Goal: Use online tool/utility: Utilize a website feature to perform a specific function

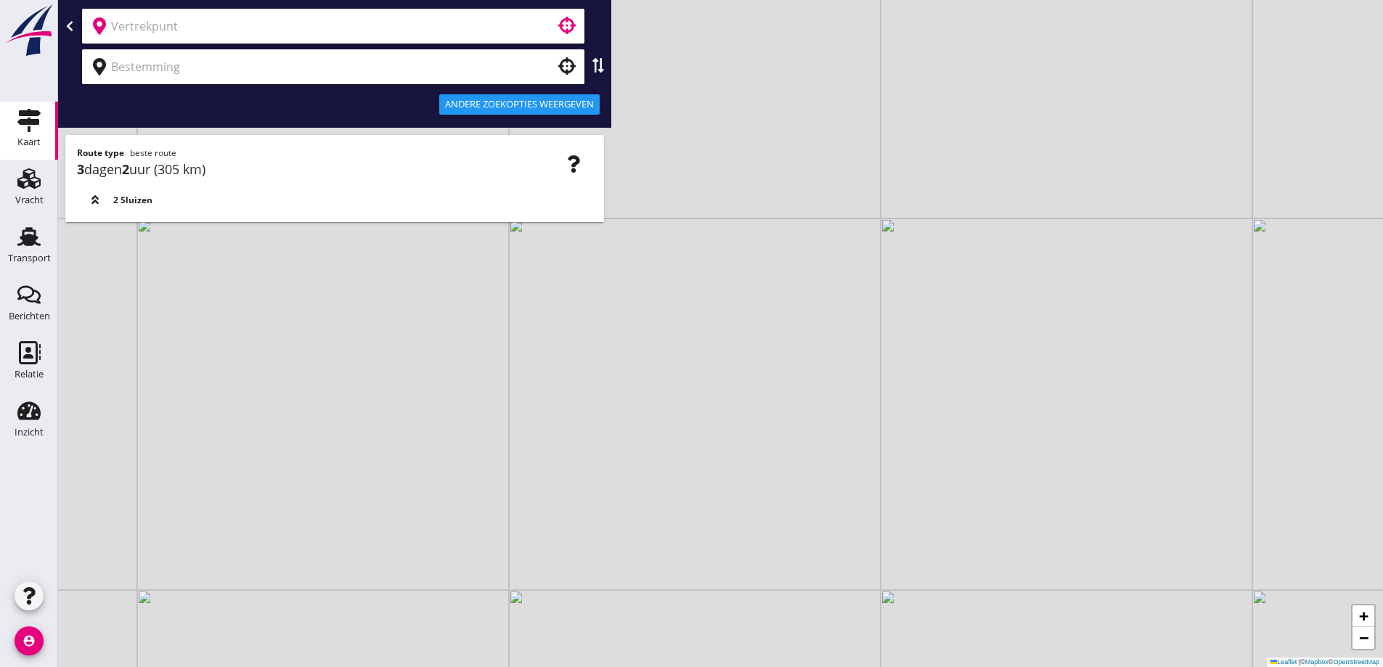
click at [420, 25] on input "text" at bounding box center [323, 26] width 424 height 23
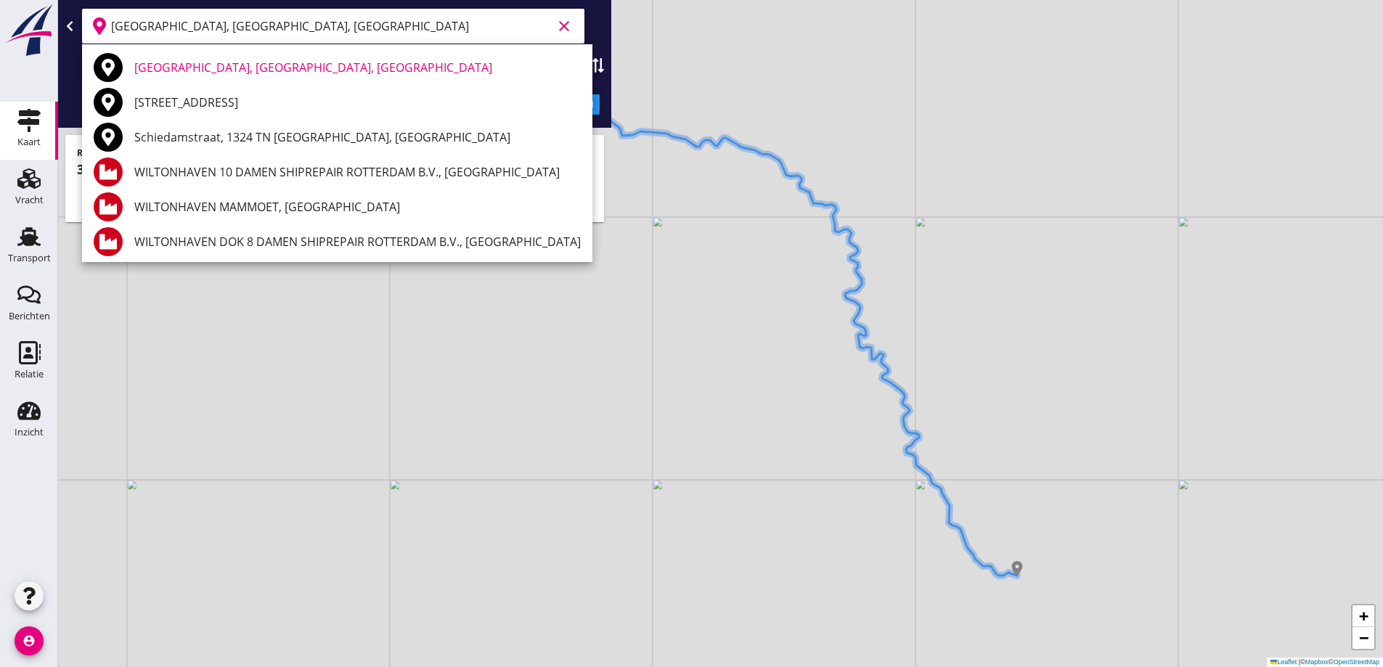
type input "[GEOGRAPHIC_DATA], [GEOGRAPHIC_DATA], [GEOGRAPHIC_DATA]"
click at [685, 171] on div "+ − Leaflet | © Mapbox © OpenStreetMap" at bounding box center [720, 333] width 1325 height 667
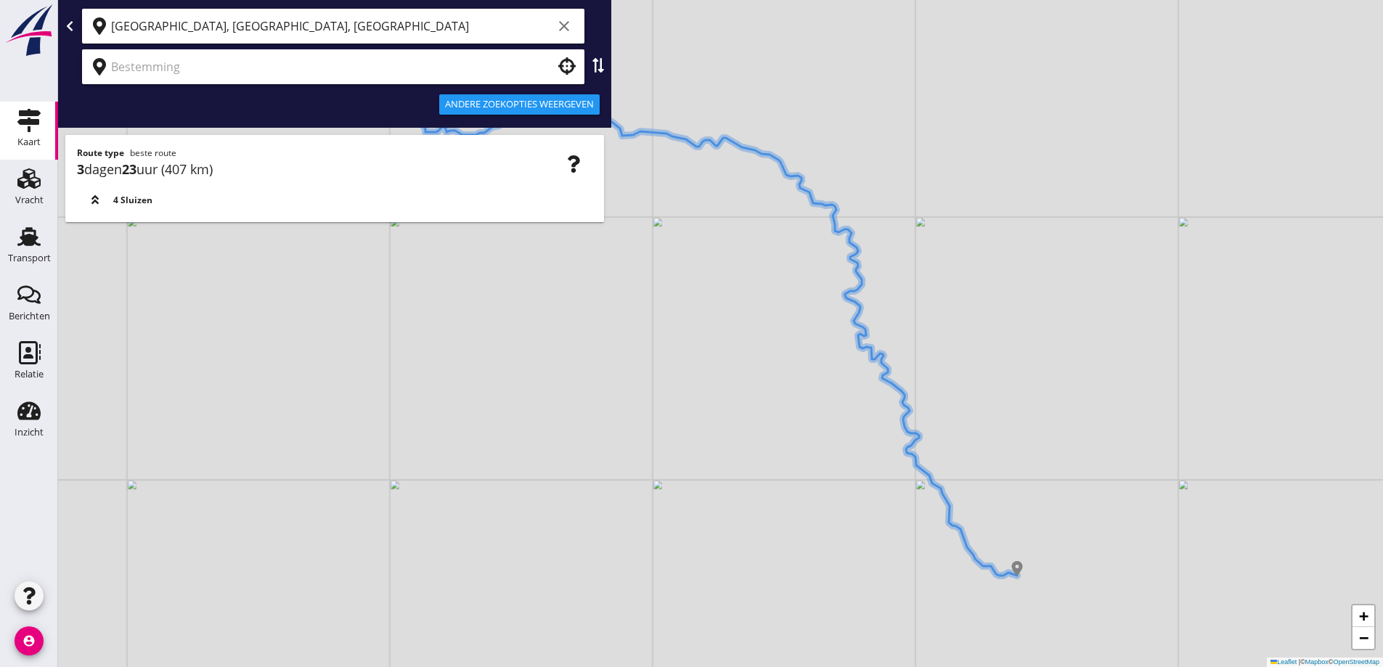
click at [481, 73] on input "text" at bounding box center [323, 66] width 424 height 23
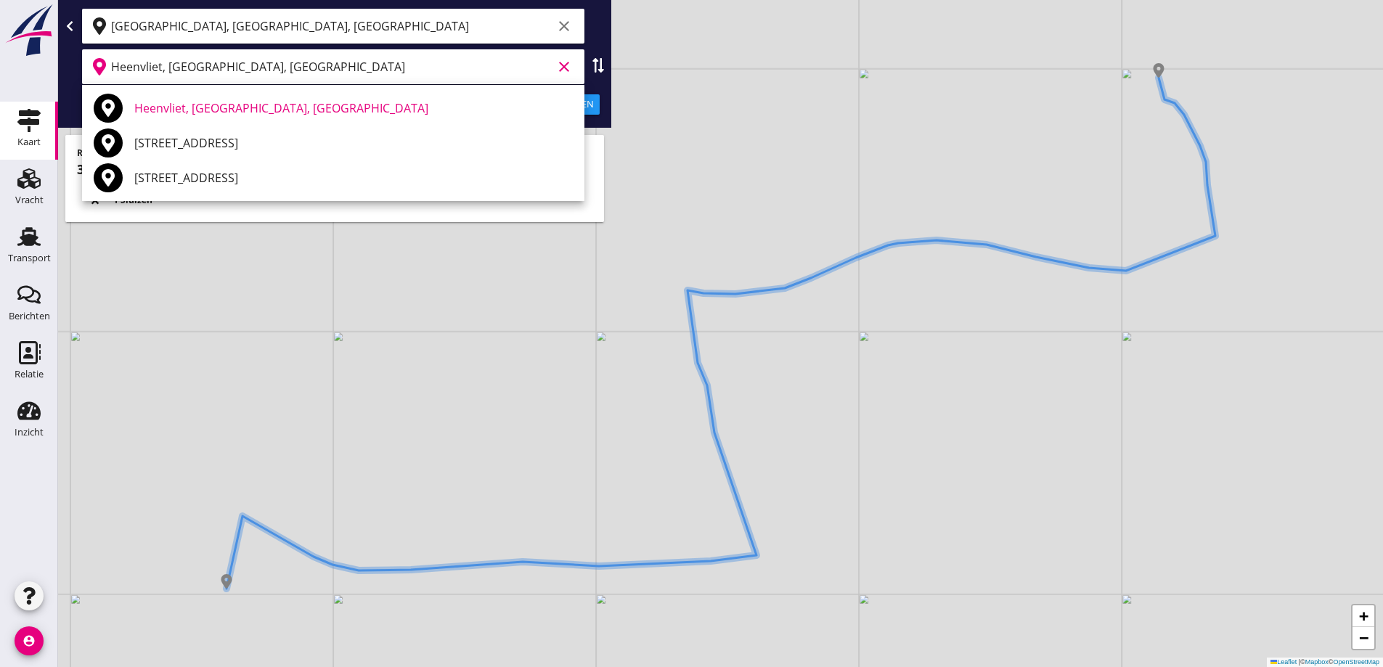
type input "Heenvliet, [GEOGRAPHIC_DATA], [GEOGRAPHIC_DATA]"
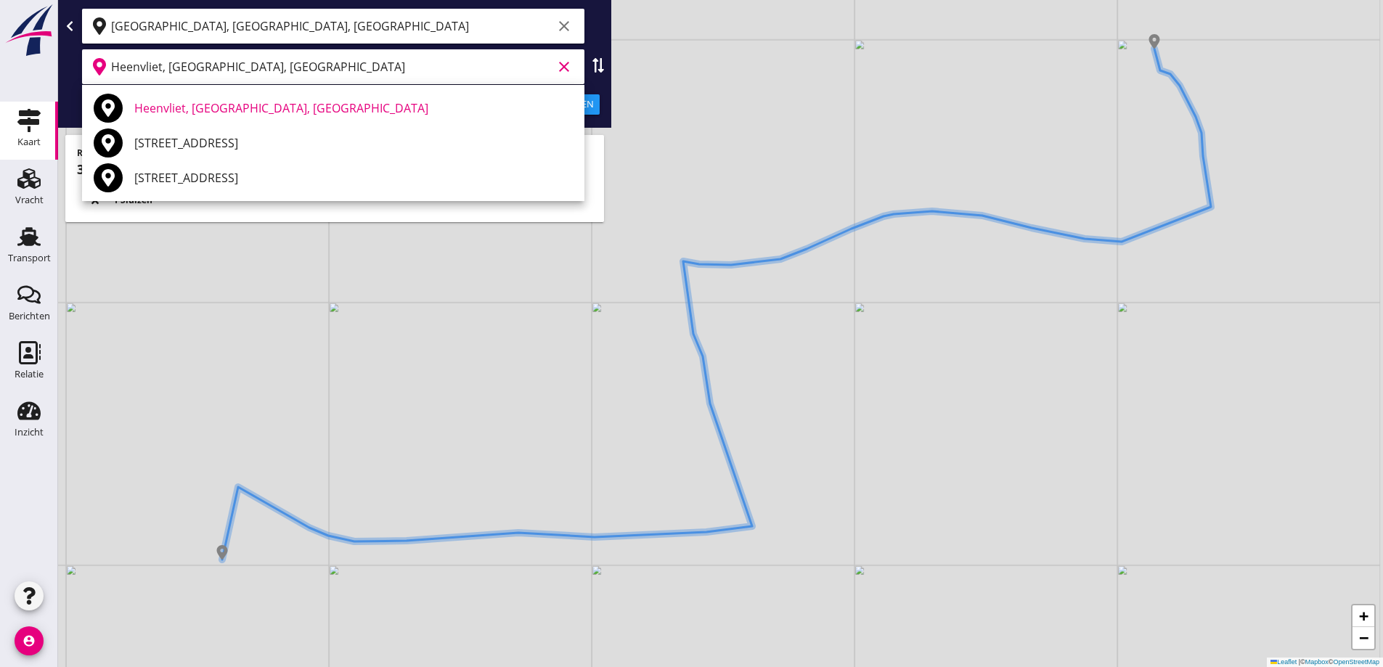
drag, startPoint x: 996, startPoint y: 356, endPoint x: 992, endPoint y: 327, distance: 29.4
click at [992, 327] on div "+ − Leaflet | © Mapbox © OpenStreetMap" at bounding box center [720, 333] width 1325 height 667
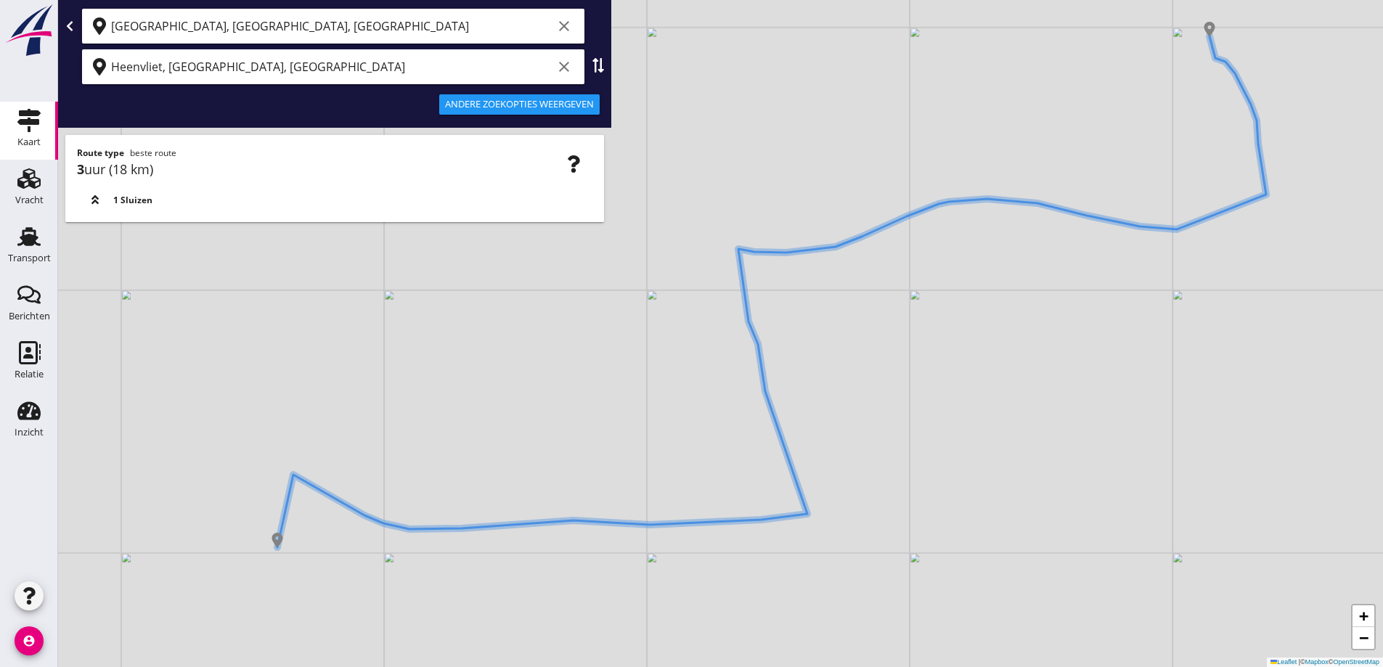
drag, startPoint x: 229, startPoint y: 550, endPoint x: 312, endPoint y: 537, distance: 83.9
click at [312, 537] on div "+ − Leaflet | © Mapbox © OpenStreetMap" at bounding box center [720, 333] width 1325 height 667
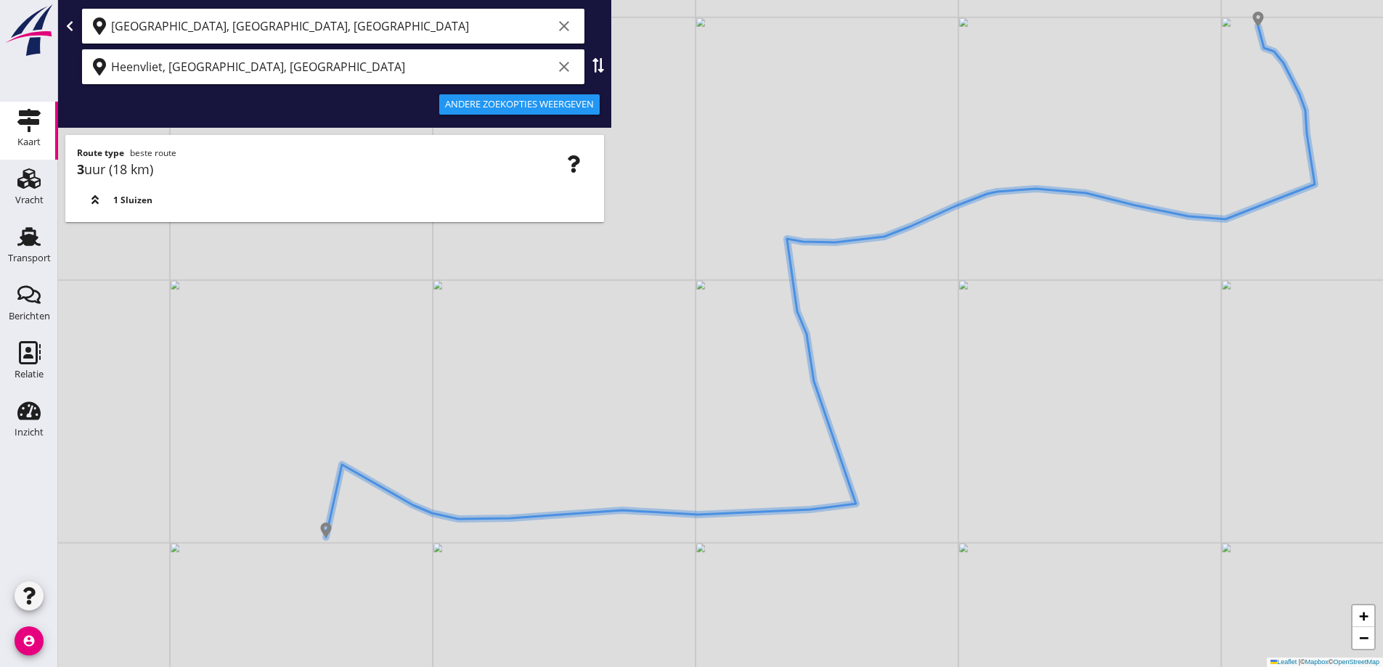
drag, startPoint x: 460, startPoint y: 524, endPoint x: 436, endPoint y: 521, distance: 23.4
click at [437, 521] on div "+ − Leaflet | © Mapbox © OpenStreetMap" at bounding box center [720, 333] width 1325 height 667
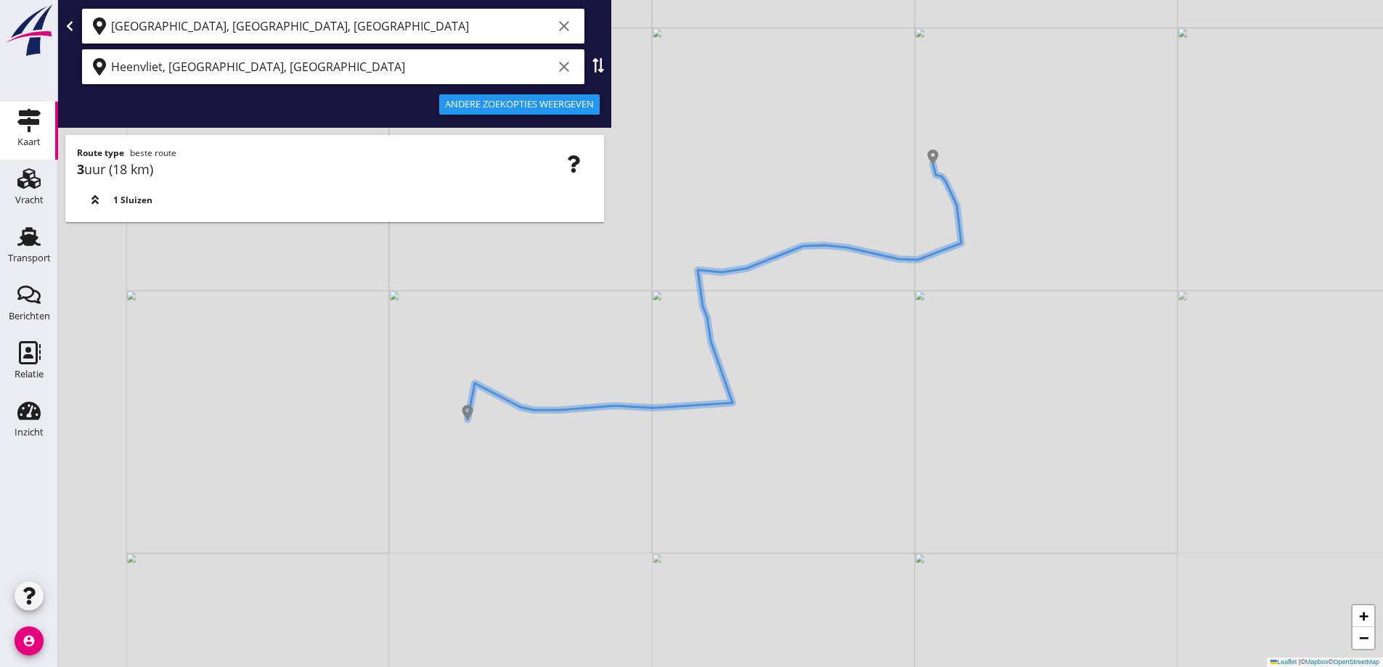
drag, startPoint x: 776, startPoint y: 450, endPoint x: 796, endPoint y: 421, distance: 34.9
click at [796, 421] on div "+ − Leaflet | © Mapbox © OpenStreetMap" at bounding box center [720, 333] width 1325 height 667
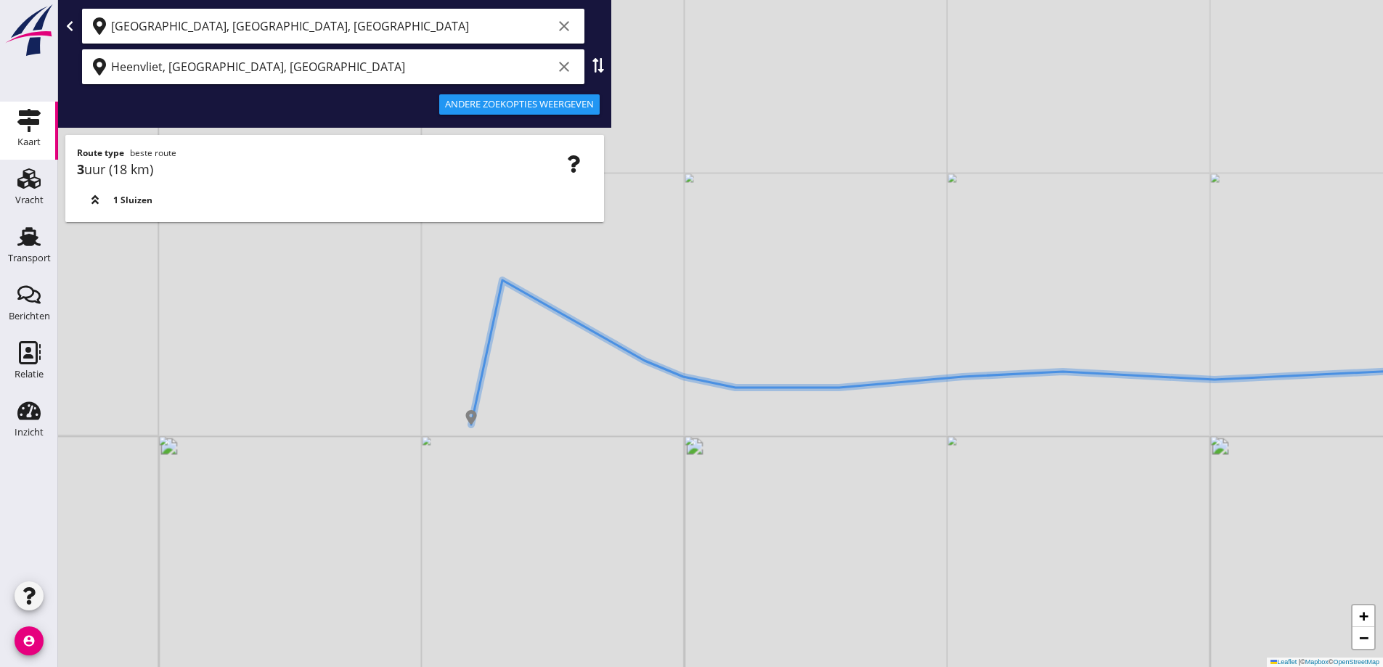
drag, startPoint x: 407, startPoint y: 410, endPoint x: 449, endPoint y: 445, distance: 55.1
click at [449, 445] on div "+ − Leaflet | © Mapbox © OpenStreetMap" at bounding box center [720, 333] width 1325 height 667
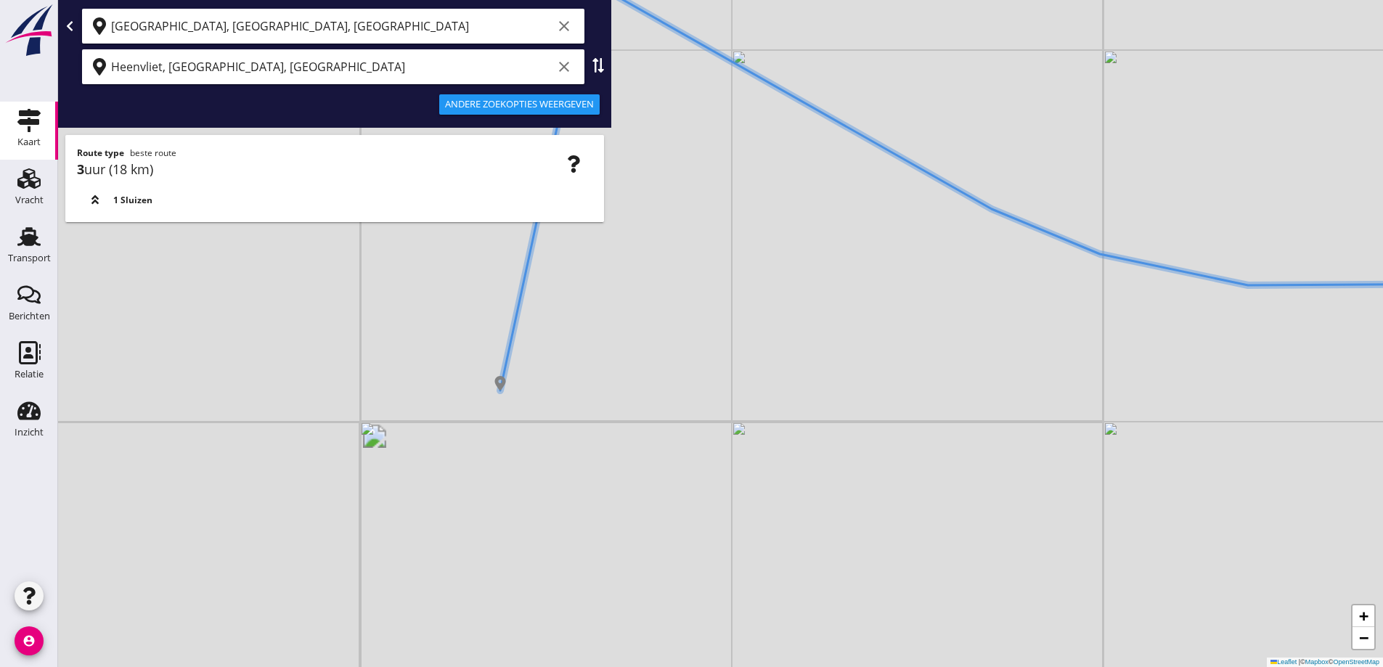
drag, startPoint x: 455, startPoint y: 380, endPoint x: 442, endPoint y: 378, distance: 14.0
click at [442, 378] on div "+ − Leaflet | © Mapbox © OpenStreetMap" at bounding box center [720, 333] width 1325 height 667
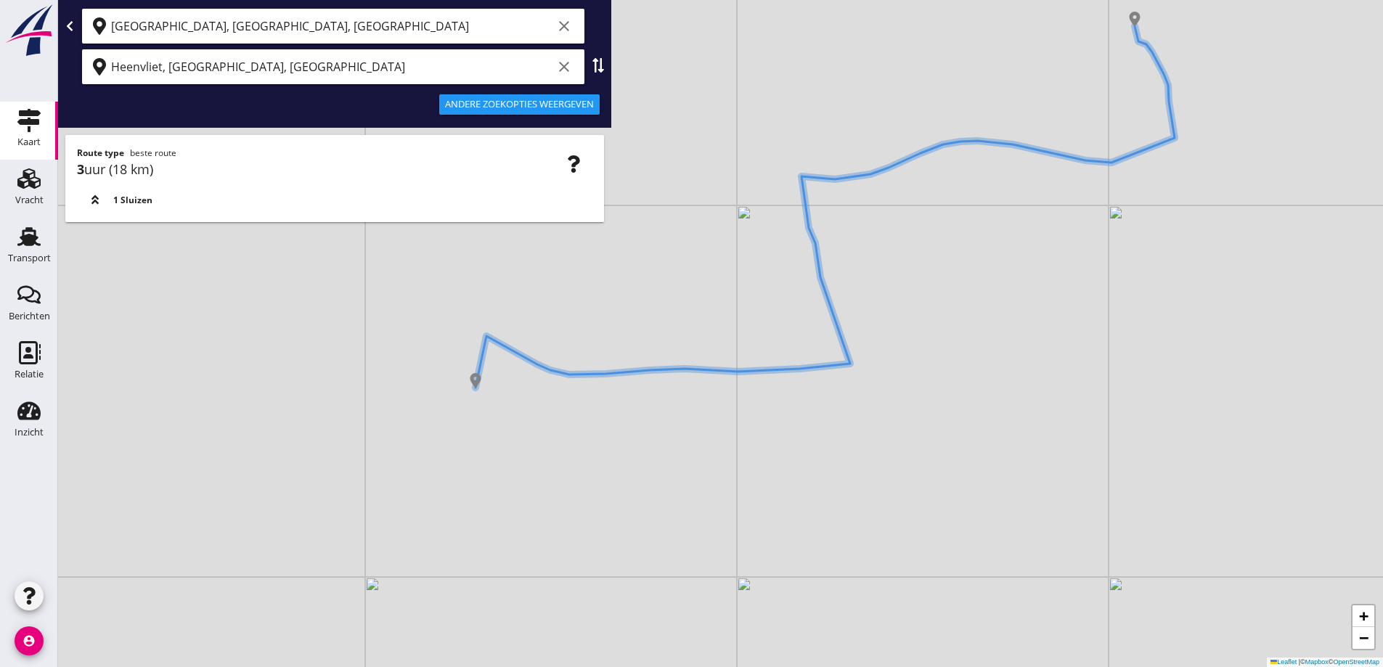
drag, startPoint x: 672, startPoint y: 376, endPoint x: 653, endPoint y: 467, distance: 92.9
click at [653, 467] on div "+ − Leaflet | © Mapbox © OpenStreetMap" at bounding box center [720, 333] width 1325 height 667
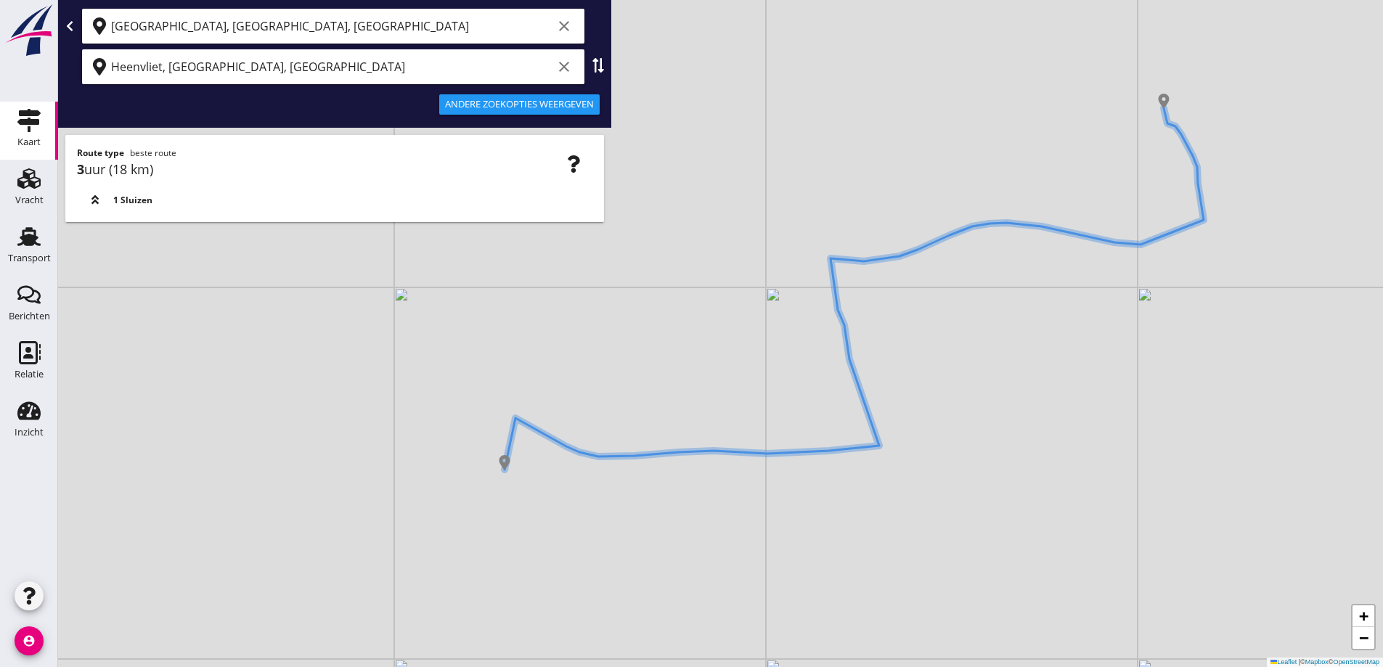
drag, startPoint x: 750, startPoint y: 447, endPoint x: 745, endPoint y: 386, distance: 61.2
click at [745, 387] on div "+ − Leaflet | © Mapbox © OpenStreetMap" at bounding box center [720, 333] width 1325 height 667
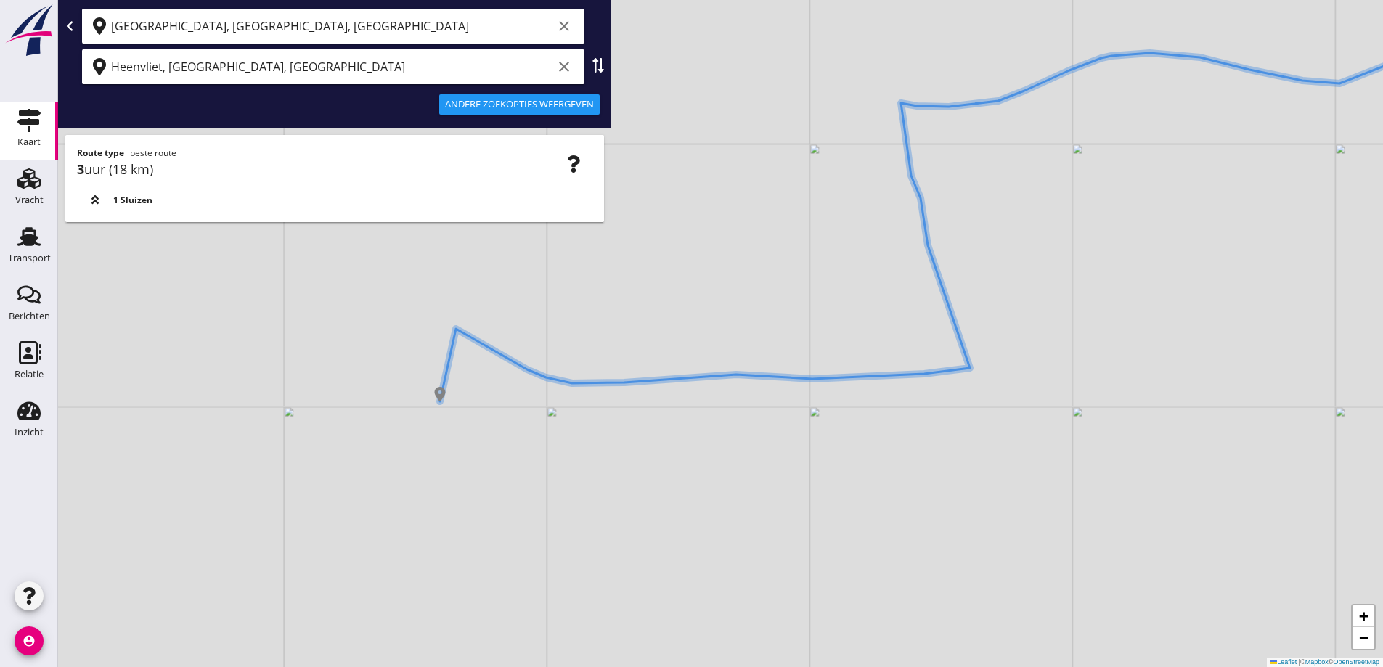
drag, startPoint x: 675, startPoint y: 385, endPoint x: 689, endPoint y: 379, distance: 15.0
click at [689, 379] on div "+ − Leaflet | © Mapbox © OpenStreetMap" at bounding box center [720, 333] width 1325 height 667
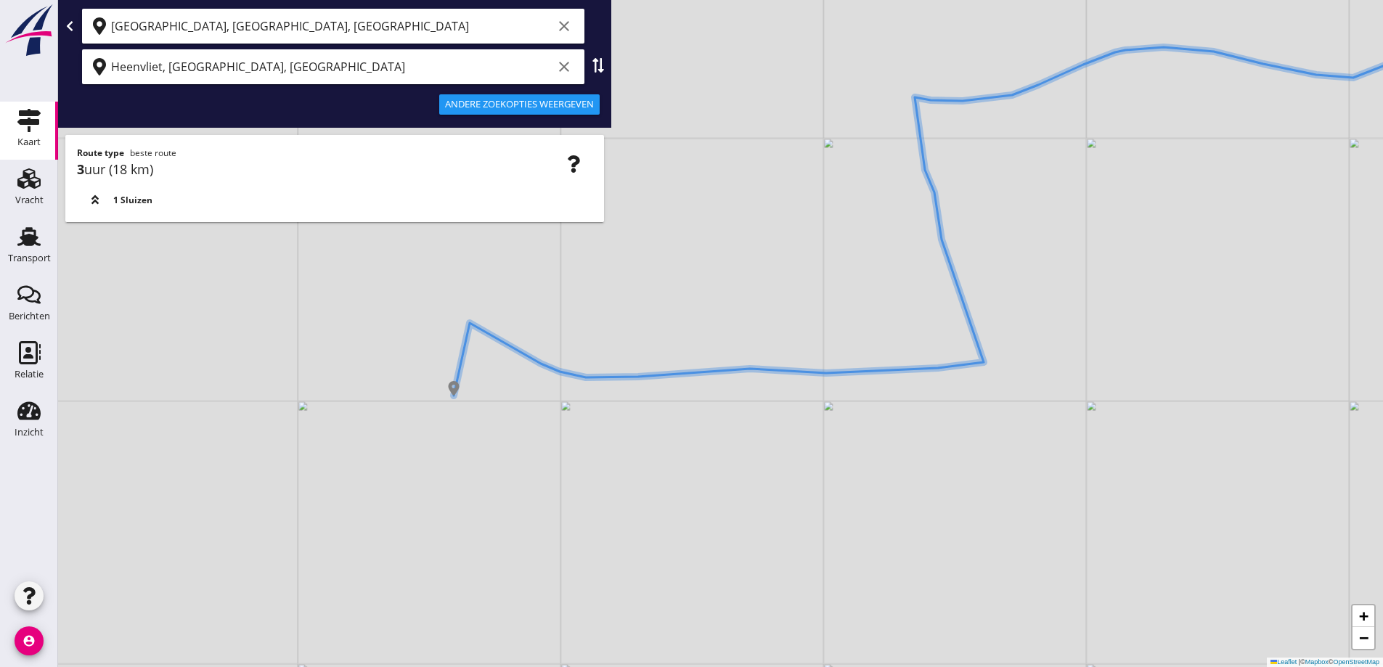
drag, startPoint x: 713, startPoint y: 354, endPoint x: 715, endPoint y: 340, distance: 14.7
click at [715, 341] on div "+ − Leaflet | © Mapbox © OpenStreetMap" at bounding box center [720, 333] width 1325 height 667
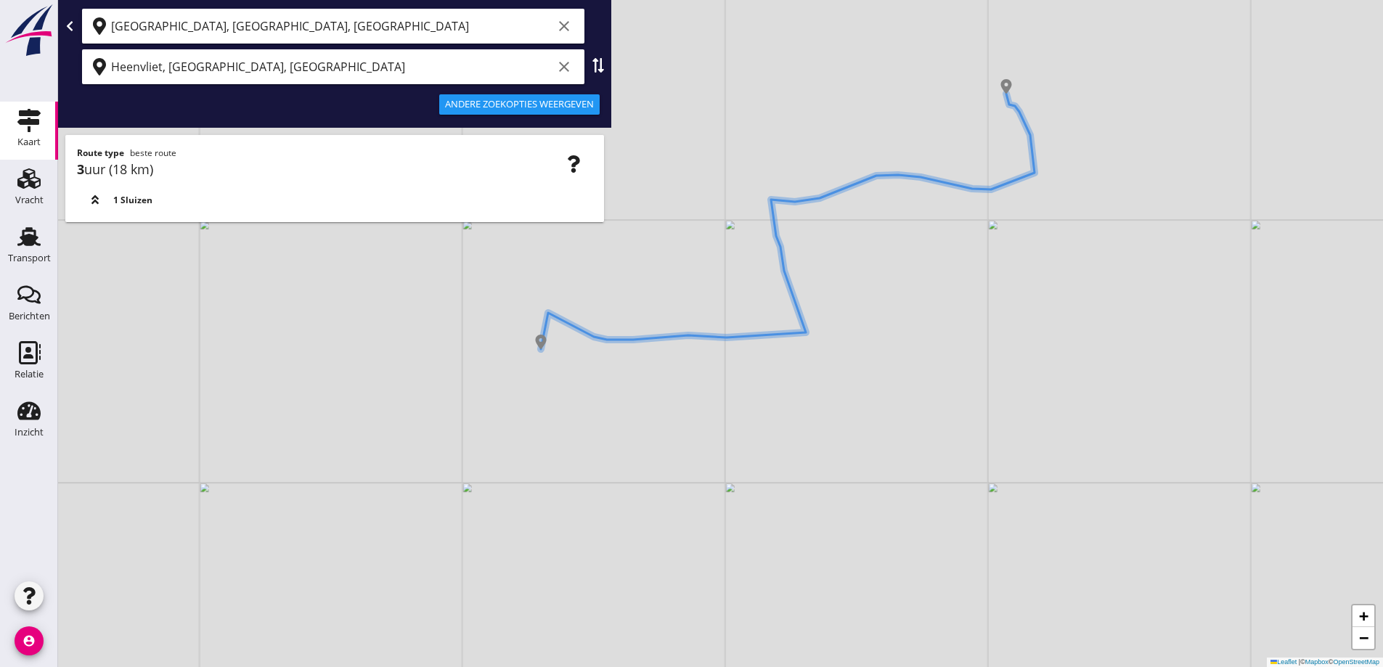
drag, startPoint x: 1102, startPoint y: 167, endPoint x: 1062, endPoint y: 159, distance: 41.4
click at [1062, 159] on div "+ − Leaflet | © Mapbox © OpenStreetMap" at bounding box center [720, 333] width 1325 height 667
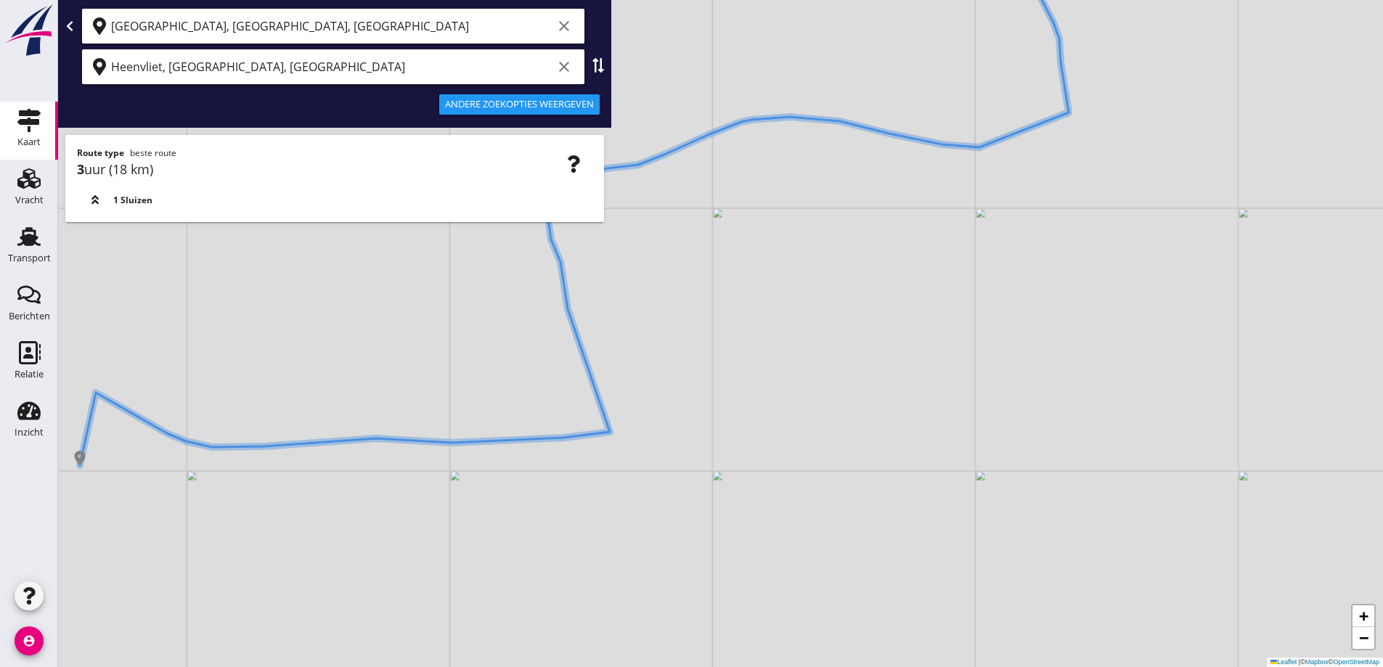
drag, startPoint x: 974, startPoint y: 236, endPoint x: 1065, endPoint y: 160, distance: 118.6
click at [1065, 160] on div "+ − Leaflet | © Mapbox © OpenStreetMap" at bounding box center [720, 333] width 1325 height 667
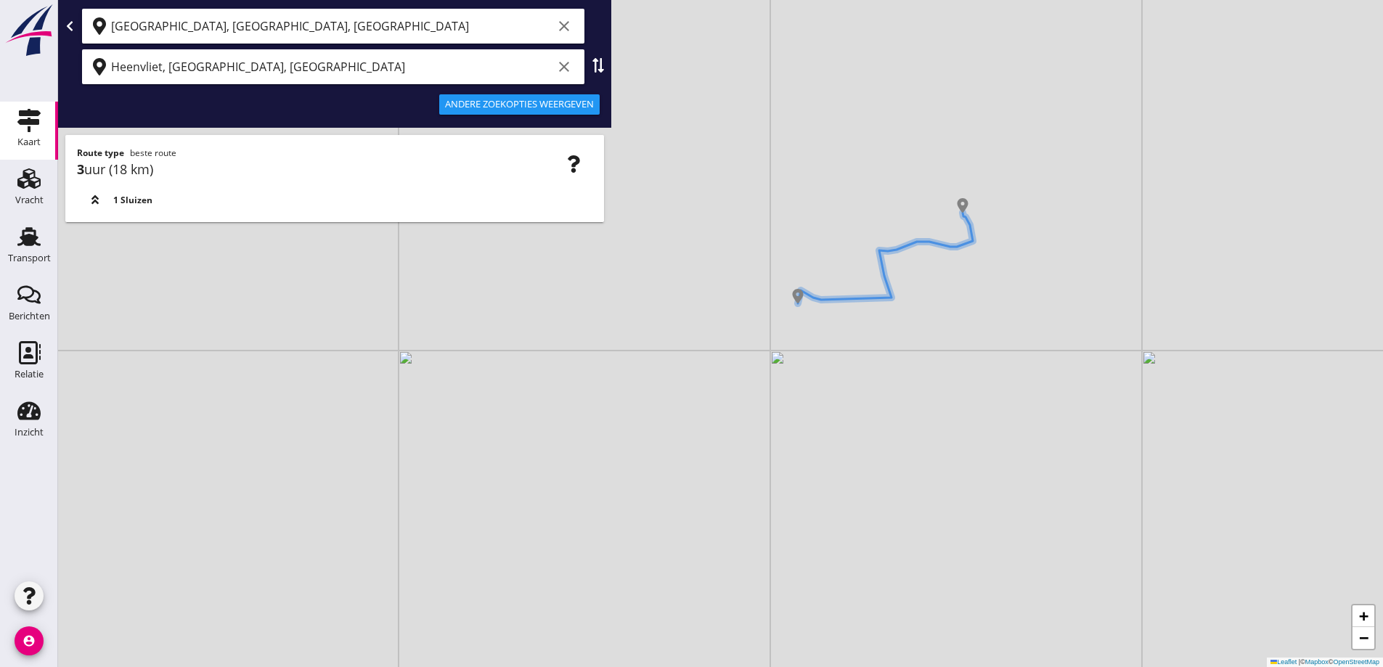
drag, startPoint x: 849, startPoint y: 309, endPoint x: 852, endPoint y: 340, distance: 30.6
click at [852, 340] on div "+ − Leaflet | © Mapbox © OpenStreetMap" at bounding box center [720, 333] width 1325 height 667
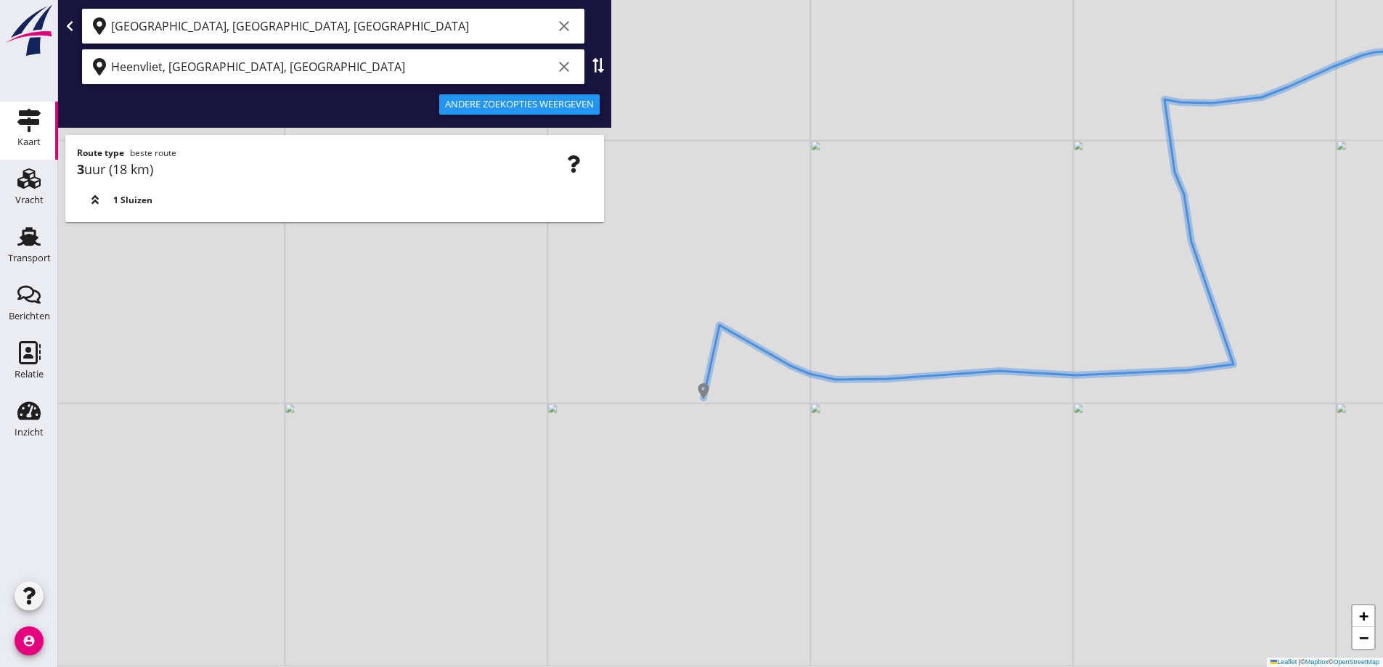
drag, startPoint x: 763, startPoint y: 405, endPoint x: 688, endPoint y: 370, distance: 82.2
click at [688, 370] on div "+ − Leaflet | © Mapbox © OpenStreetMap" at bounding box center [720, 333] width 1325 height 667
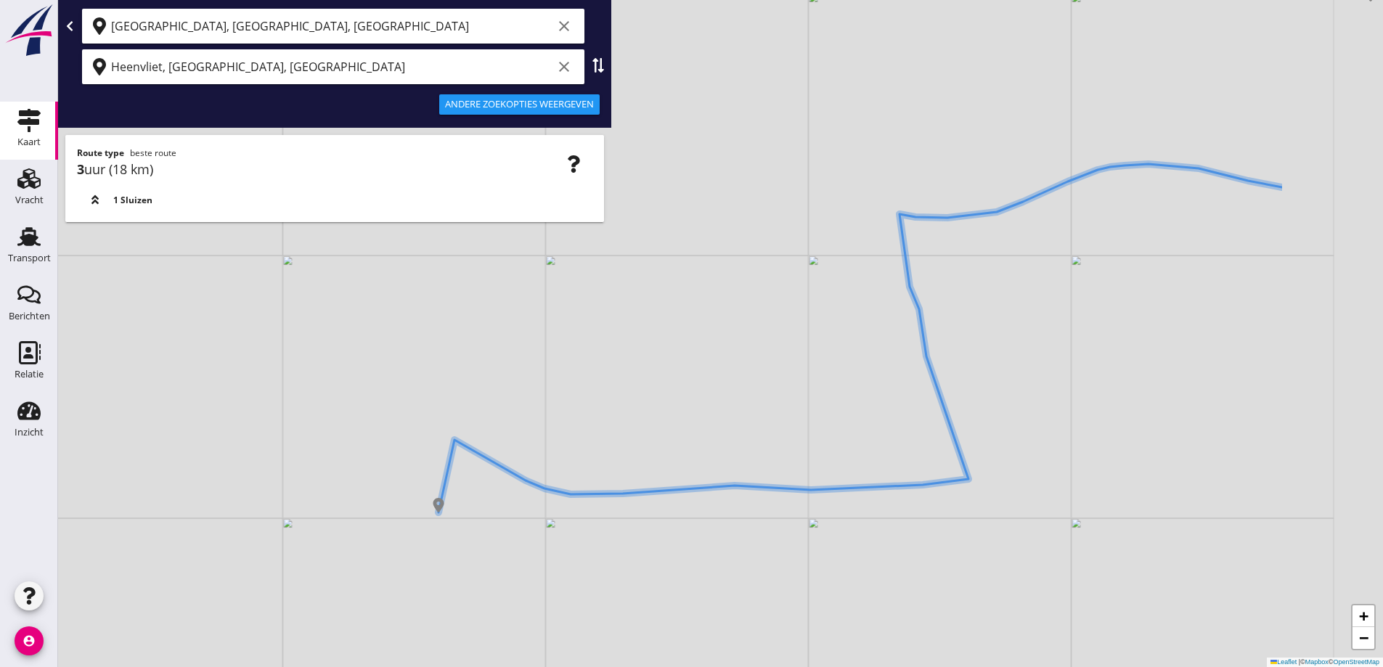
drag, startPoint x: 1143, startPoint y: 241, endPoint x: 1031, endPoint y: 290, distance: 122.0
click at [900, 382] on div "+ − Leaflet | © Mapbox © OpenStreetMap" at bounding box center [720, 333] width 1325 height 667
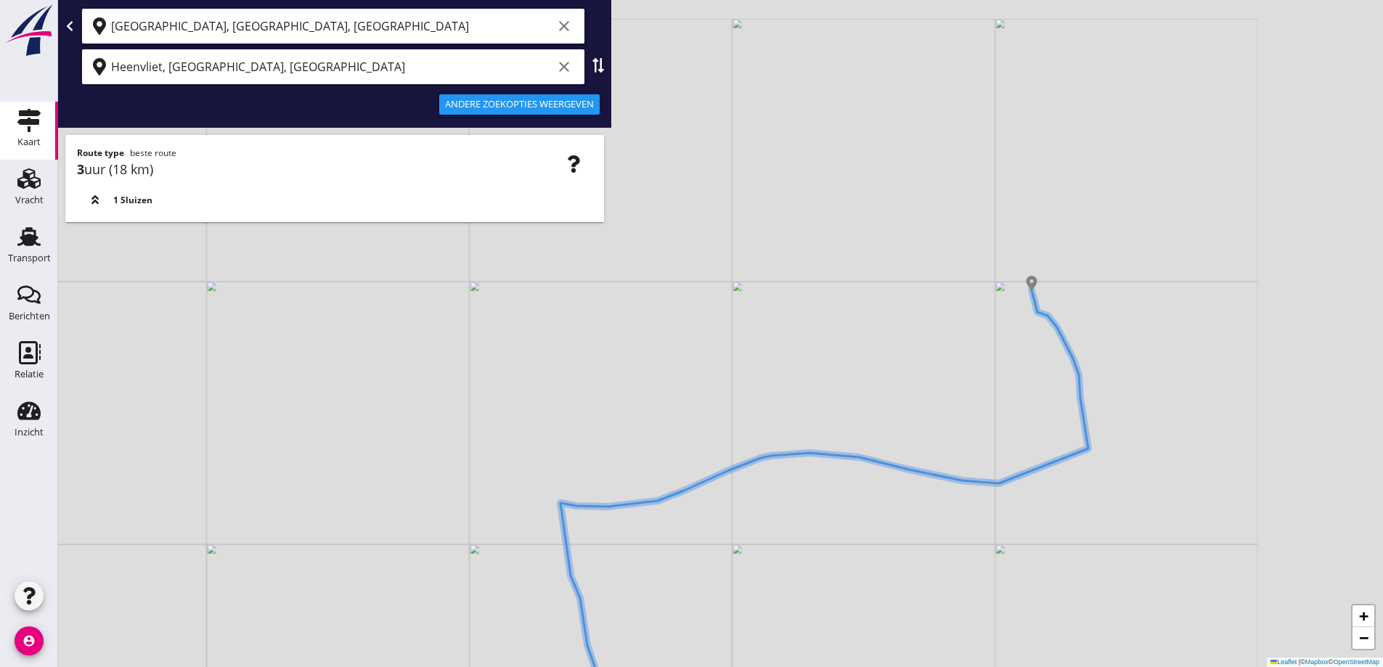
drag, startPoint x: 1022, startPoint y: 309, endPoint x: 832, endPoint y: 481, distance: 256.1
click at [832, 484] on div "+ − Leaflet | © Mapbox © OpenStreetMap" at bounding box center [720, 333] width 1325 height 667
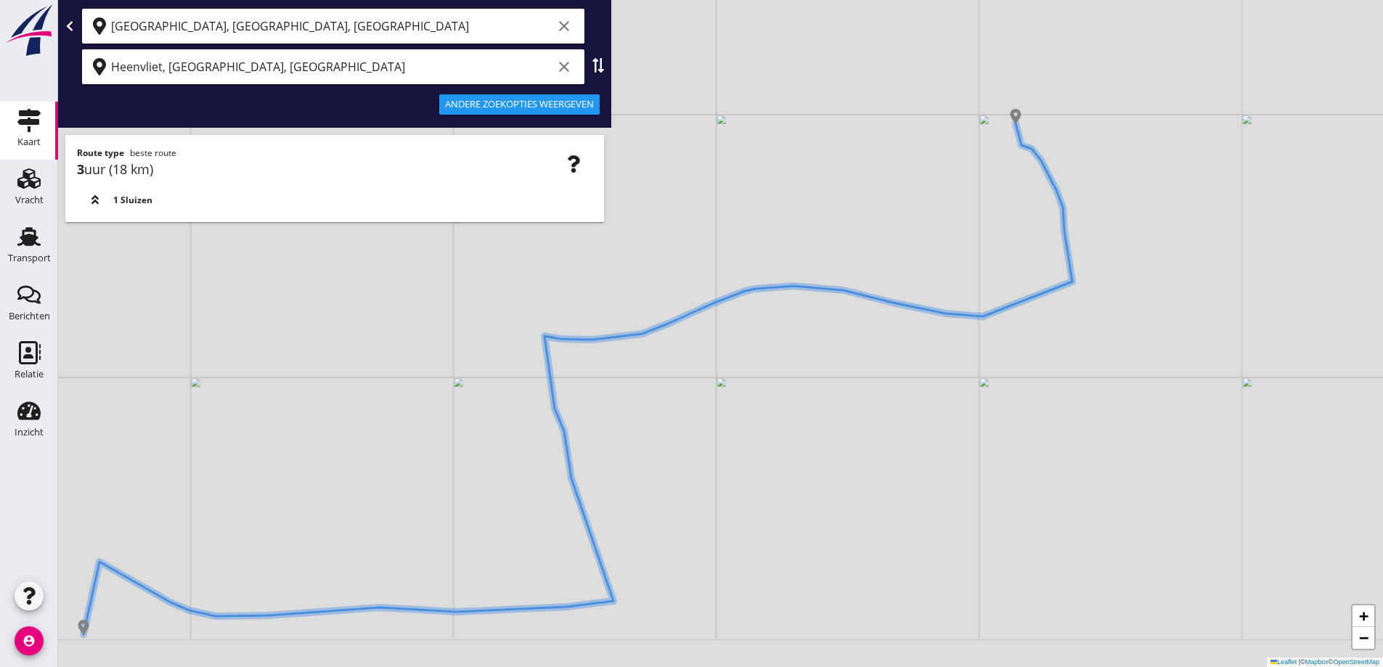
drag, startPoint x: 713, startPoint y: 248, endPoint x: 718, endPoint y: 234, distance: 15.2
click at [716, 235] on div "+ − Leaflet | © Mapbox © OpenStreetMap" at bounding box center [720, 333] width 1325 height 667
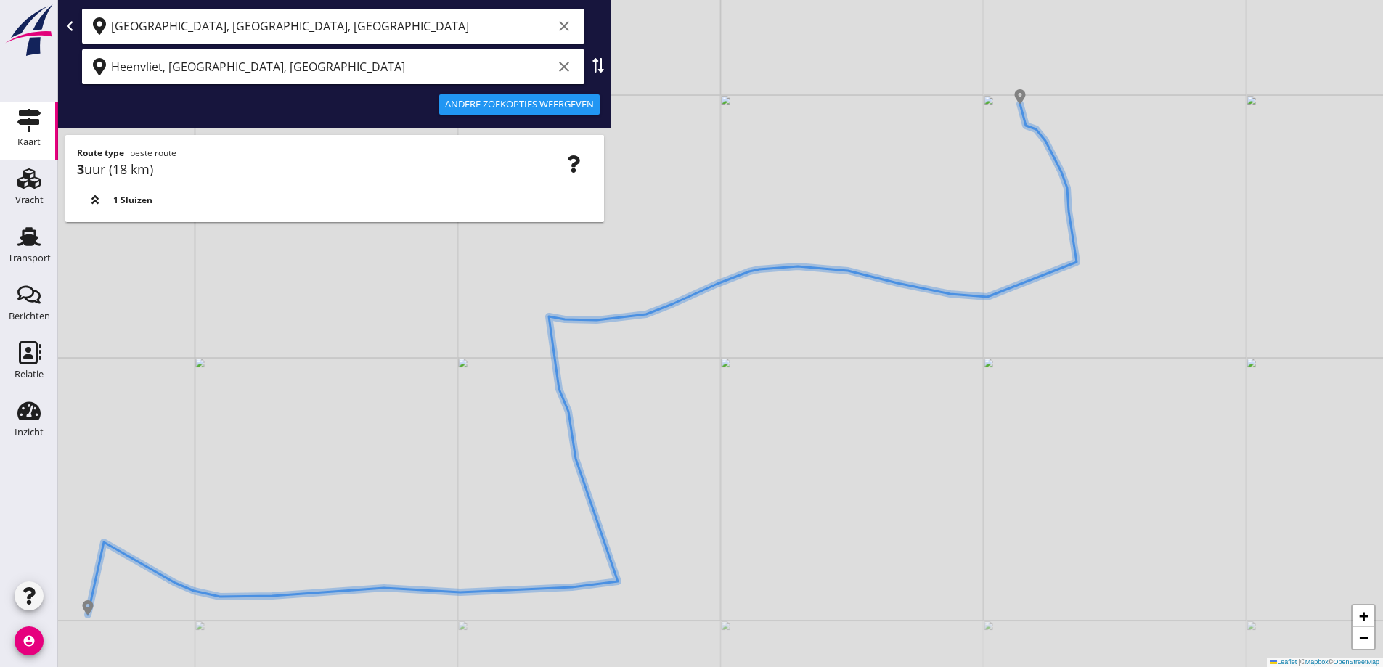
drag, startPoint x: 725, startPoint y: 288, endPoint x: 730, endPoint y: 301, distance: 13.4
click at [727, 275] on div "+ − Leaflet | © Mapbox © OpenStreetMap" at bounding box center [720, 333] width 1325 height 667
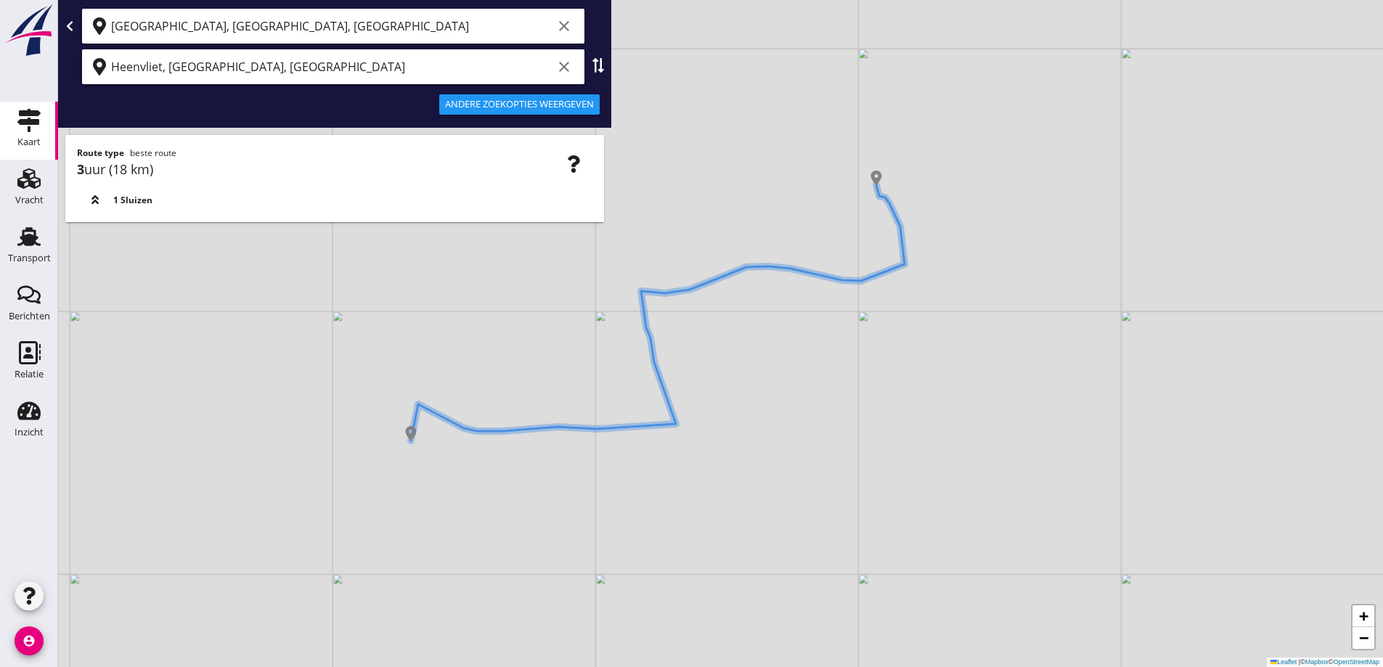
click at [735, 349] on div "+ − Leaflet | © Mapbox © OpenStreetMap" at bounding box center [720, 333] width 1325 height 667
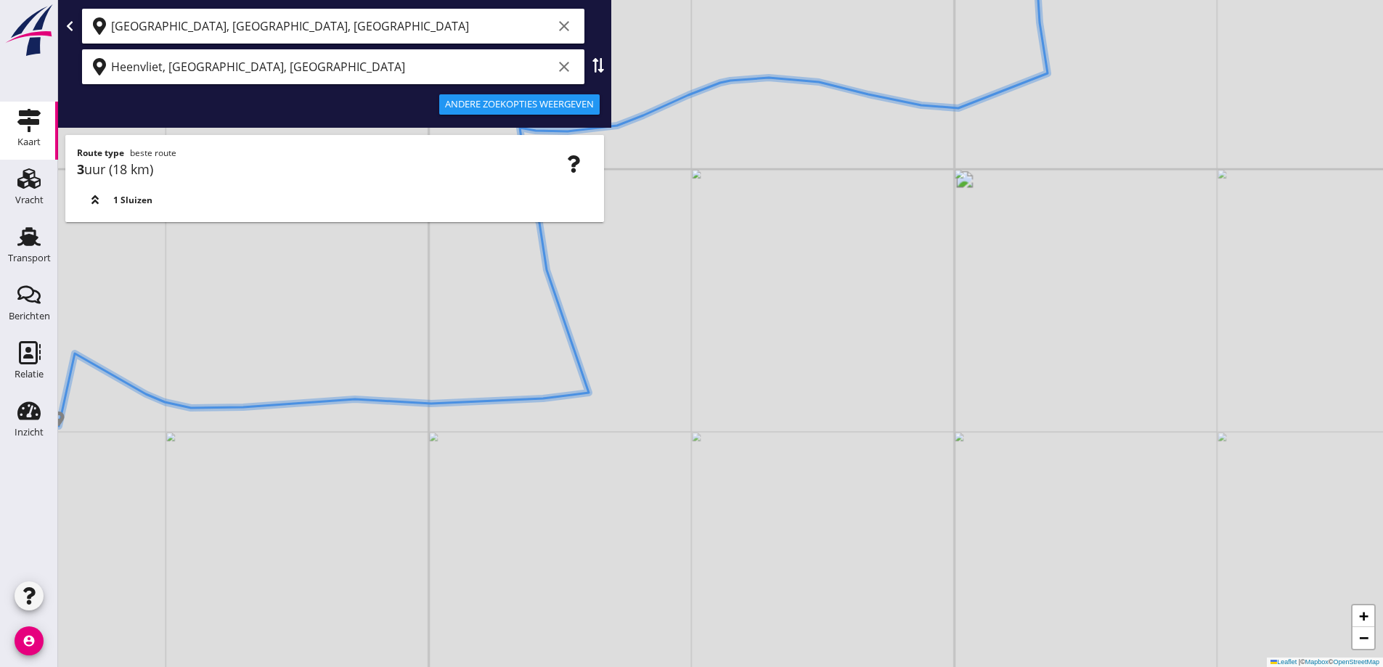
drag, startPoint x: 659, startPoint y: 391, endPoint x: 696, endPoint y: 373, distance: 40.3
click at [696, 373] on div "+ − Leaflet | © Mapbox © OpenStreetMap" at bounding box center [720, 333] width 1325 height 667
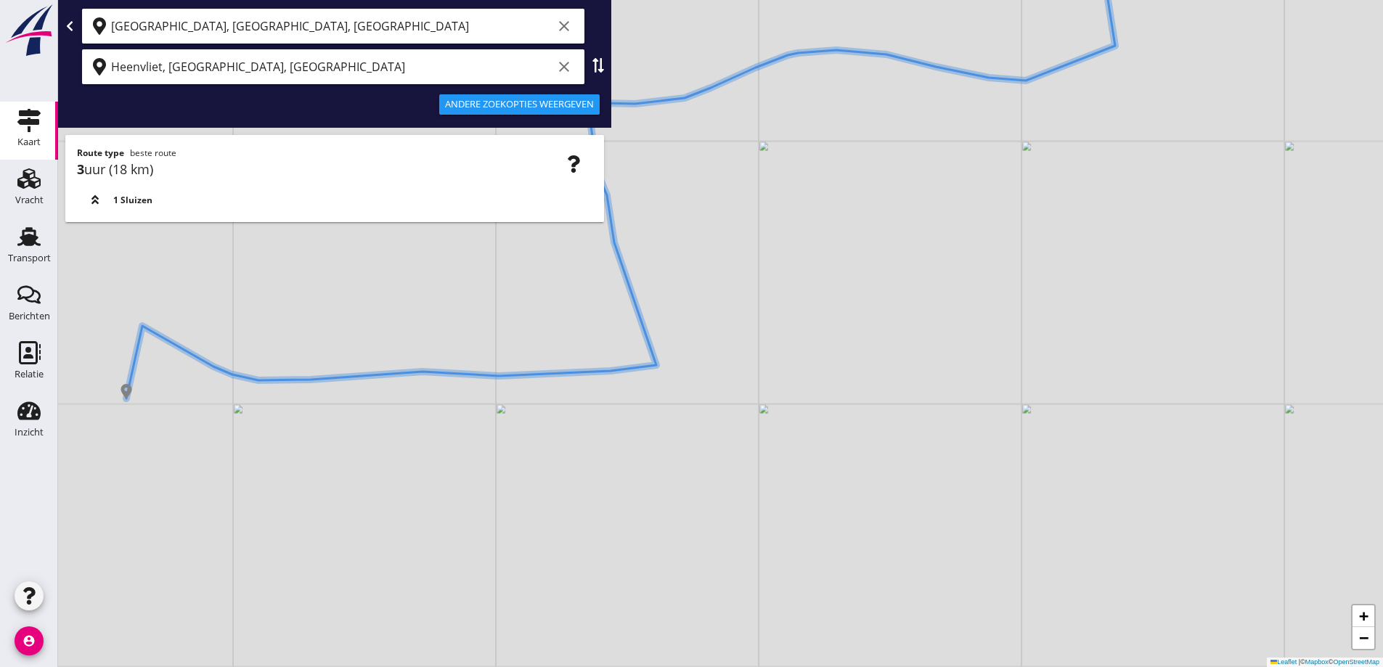
drag, startPoint x: 744, startPoint y: 378, endPoint x: 724, endPoint y: 363, distance: 25.0
click at [739, 367] on div "+ − Leaflet | © Mapbox © OpenStreetMap" at bounding box center [720, 333] width 1325 height 667
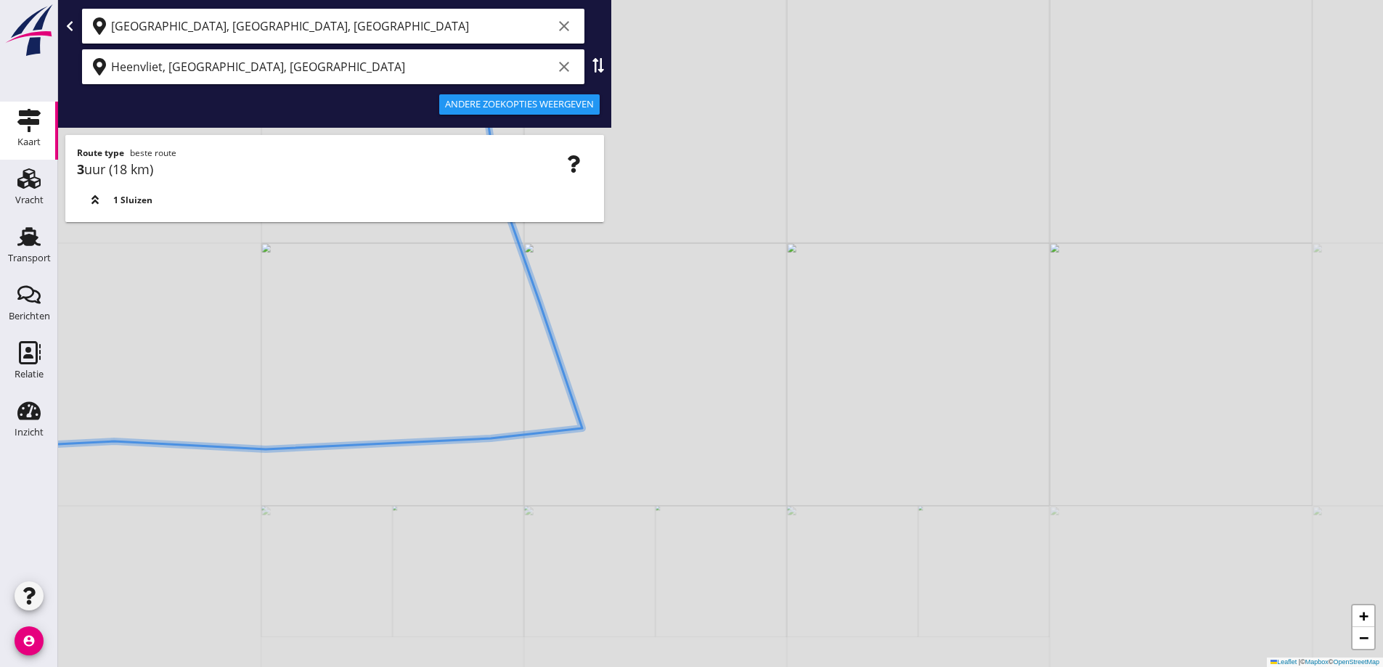
drag, startPoint x: 400, startPoint y: 430, endPoint x: 621, endPoint y: 354, distance: 233.6
click at [621, 354] on div "+ − Leaflet | © Mapbox © OpenStreetMap" at bounding box center [720, 333] width 1325 height 667
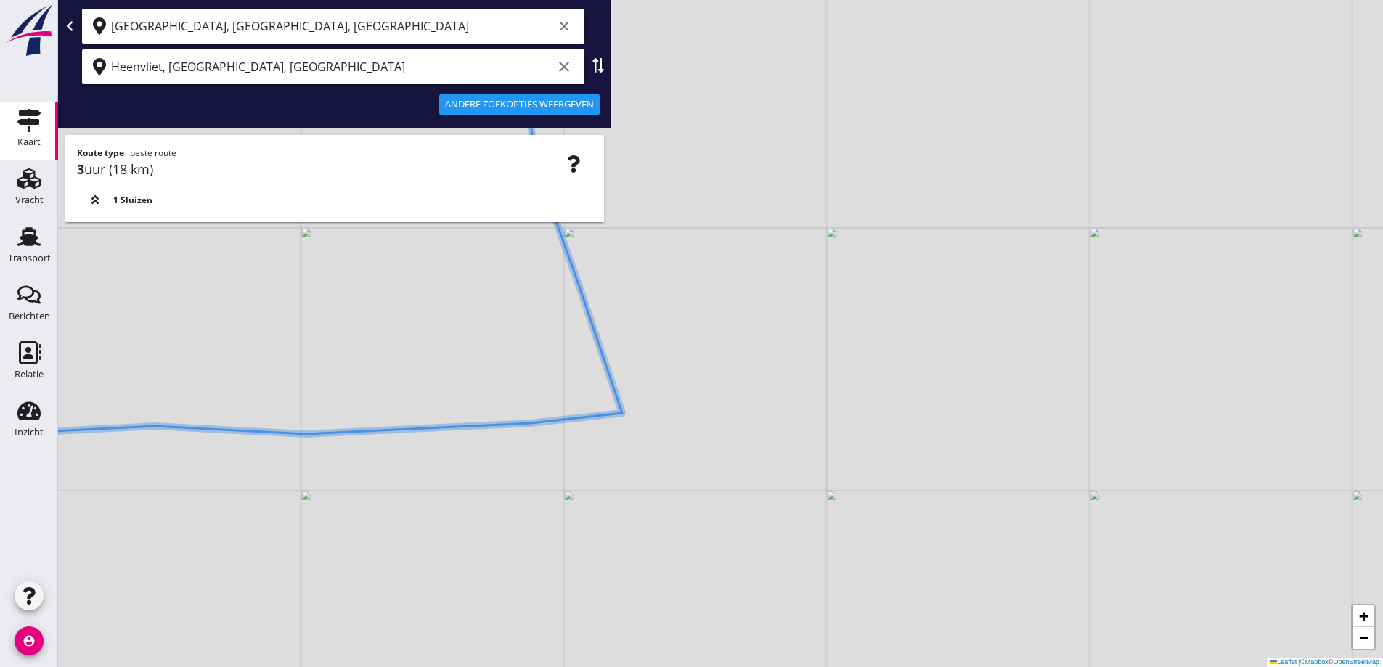
drag, startPoint x: 487, startPoint y: 460, endPoint x: 680, endPoint y: 381, distance: 208.5
click at [702, 373] on div "+ − Leaflet | © Mapbox © OpenStreetMap" at bounding box center [720, 333] width 1325 height 667
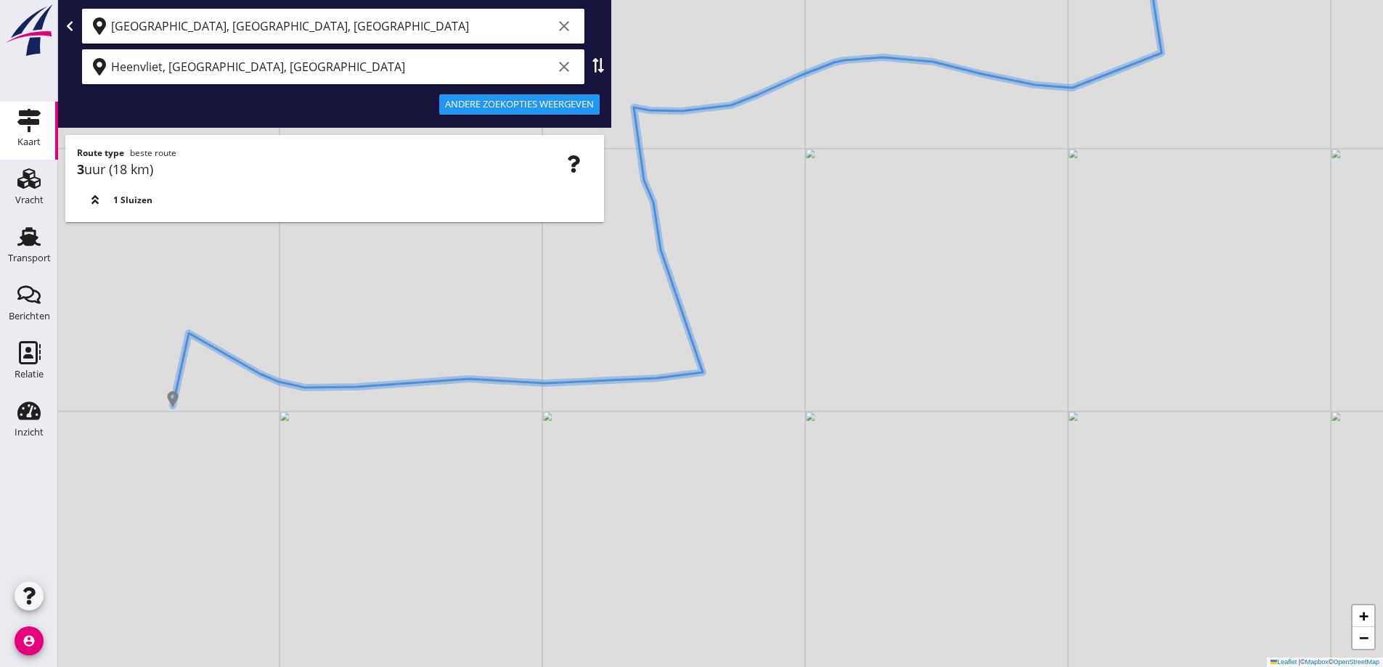
click at [511, 386] on div "+ − Leaflet | © Mapbox © OpenStreetMap" at bounding box center [720, 333] width 1325 height 667
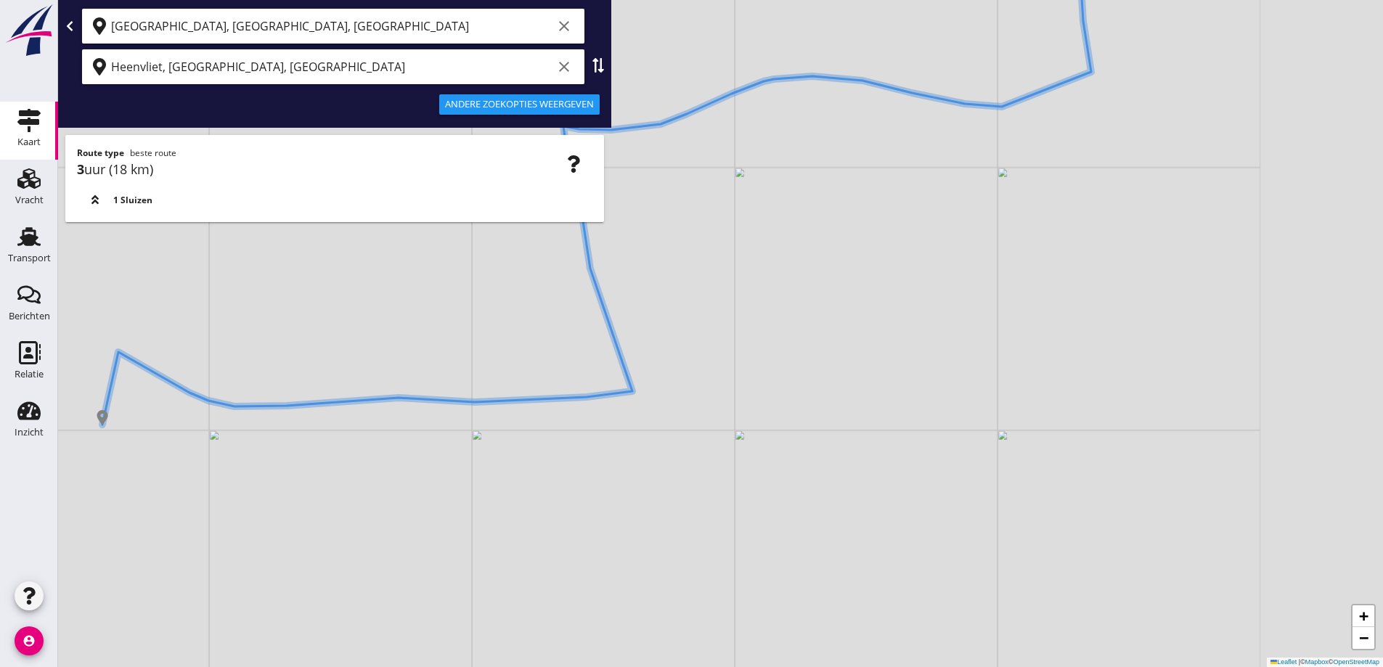
drag, startPoint x: 632, startPoint y: 360, endPoint x: 465, endPoint y: 413, distance: 175.2
click at [465, 413] on div "+ − Leaflet | © Mapbox © OpenStreetMap" at bounding box center [720, 333] width 1325 height 667
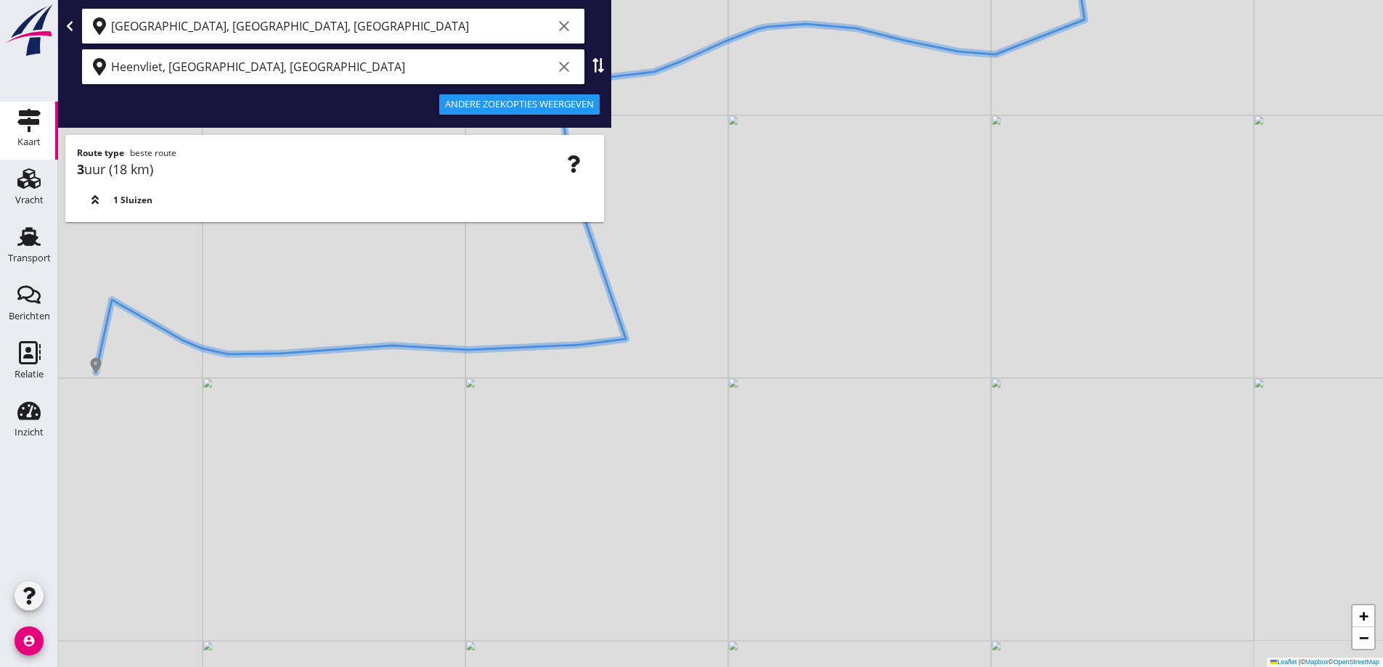
drag, startPoint x: 586, startPoint y: 494, endPoint x: 576, endPoint y: 415, distance: 79.8
click at [576, 415] on div "+ − Leaflet | © Mapbox © OpenStreetMap" at bounding box center [720, 333] width 1325 height 667
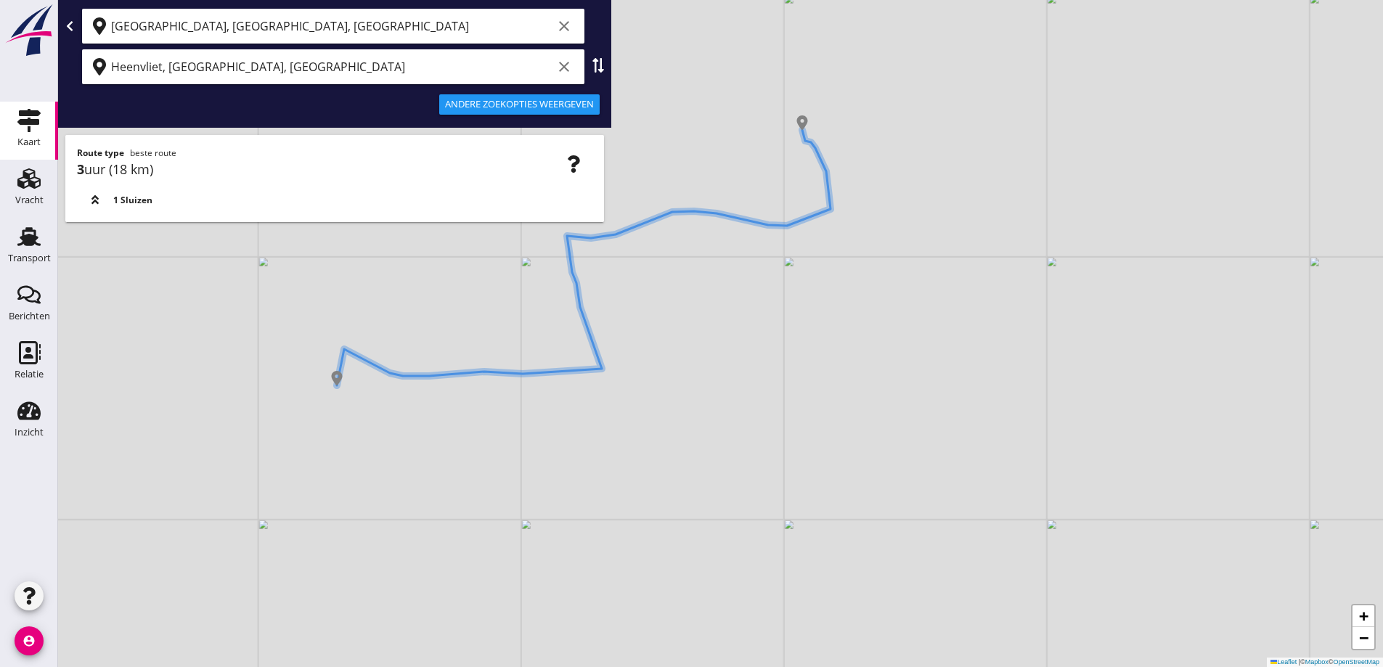
drag, startPoint x: 667, startPoint y: 448, endPoint x: 698, endPoint y: 403, distance: 54.8
click at [698, 403] on div "+ − Leaflet | © Mapbox © OpenStreetMap" at bounding box center [720, 333] width 1325 height 667
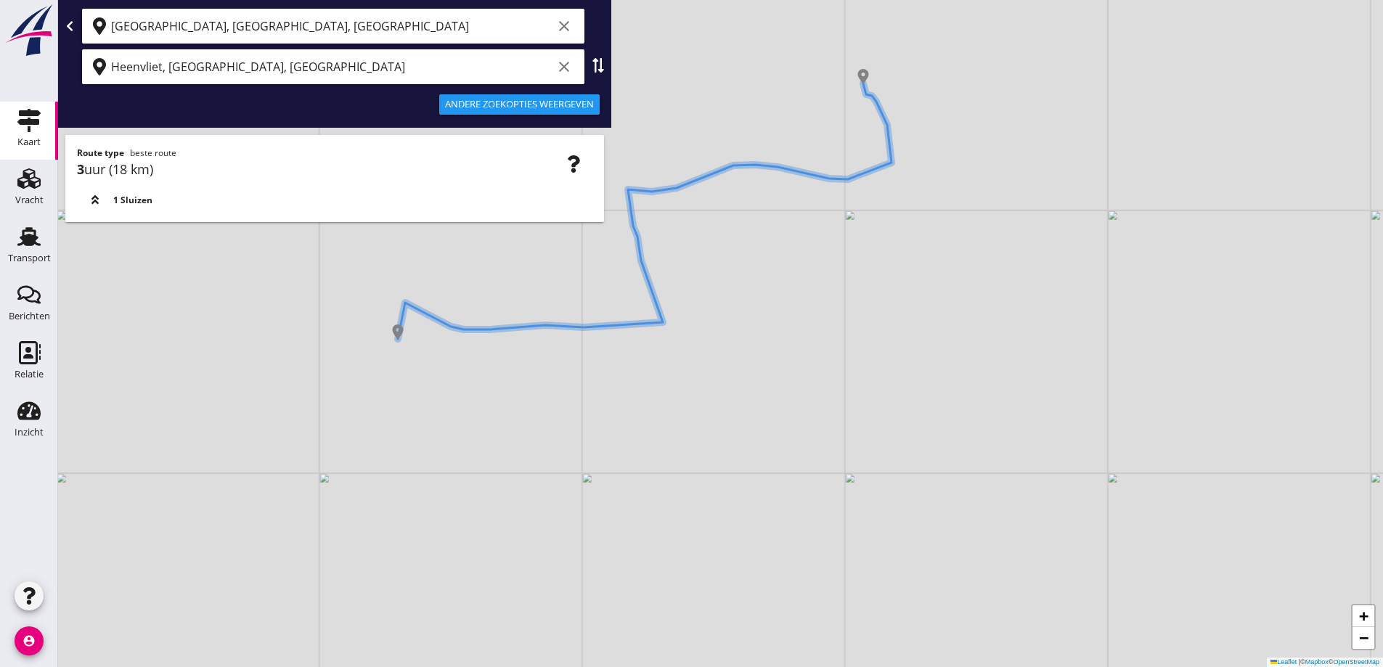
drag, startPoint x: 407, startPoint y: 333, endPoint x: 437, endPoint y: 435, distance: 106.6
click at [437, 435] on div "+ − Leaflet | © Mapbox © OpenStreetMap" at bounding box center [720, 333] width 1325 height 667
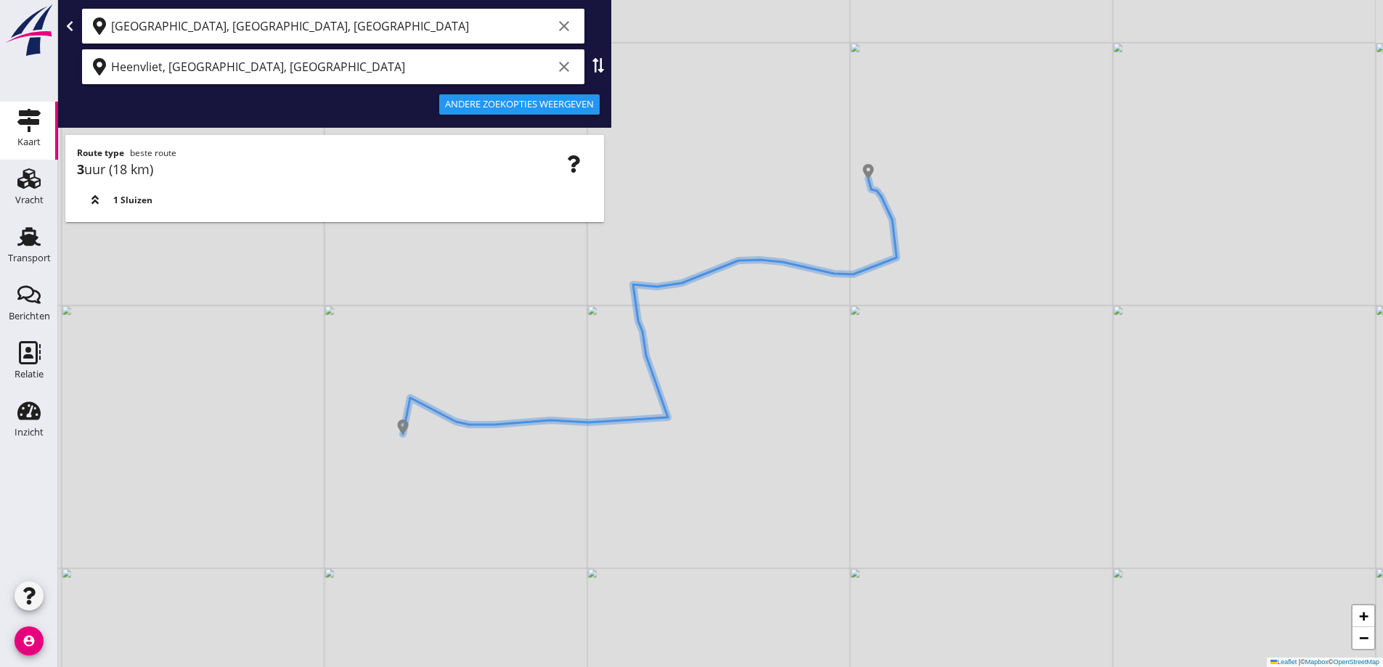
drag, startPoint x: 674, startPoint y: 437, endPoint x: 695, endPoint y: 448, distance: 23.7
click at [659, 471] on div "+ − Leaflet | © Mapbox © OpenStreetMap" at bounding box center [720, 333] width 1325 height 667
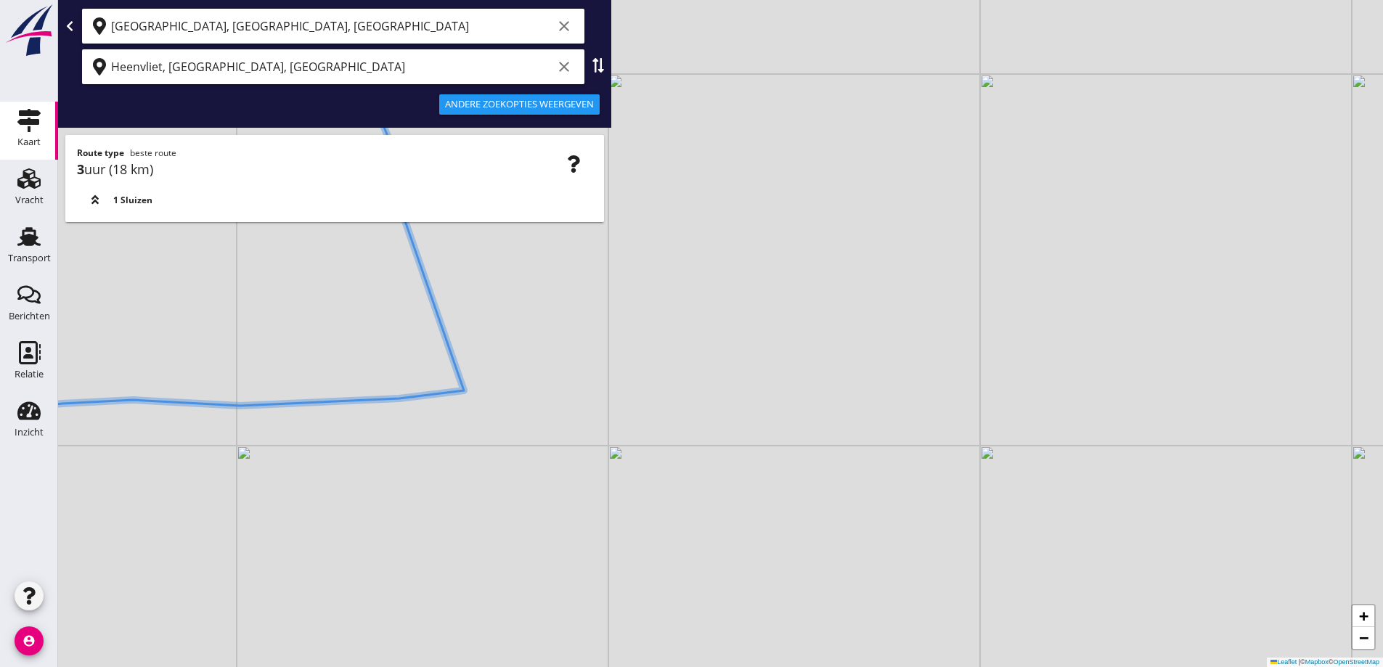
drag, startPoint x: 693, startPoint y: 433, endPoint x: 893, endPoint y: 379, distance: 206.8
click at [893, 379] on div "+ − Leaflet | © Mapbox © OpenStreetMap" at bounding box center [720, 333] width 1325 height 667
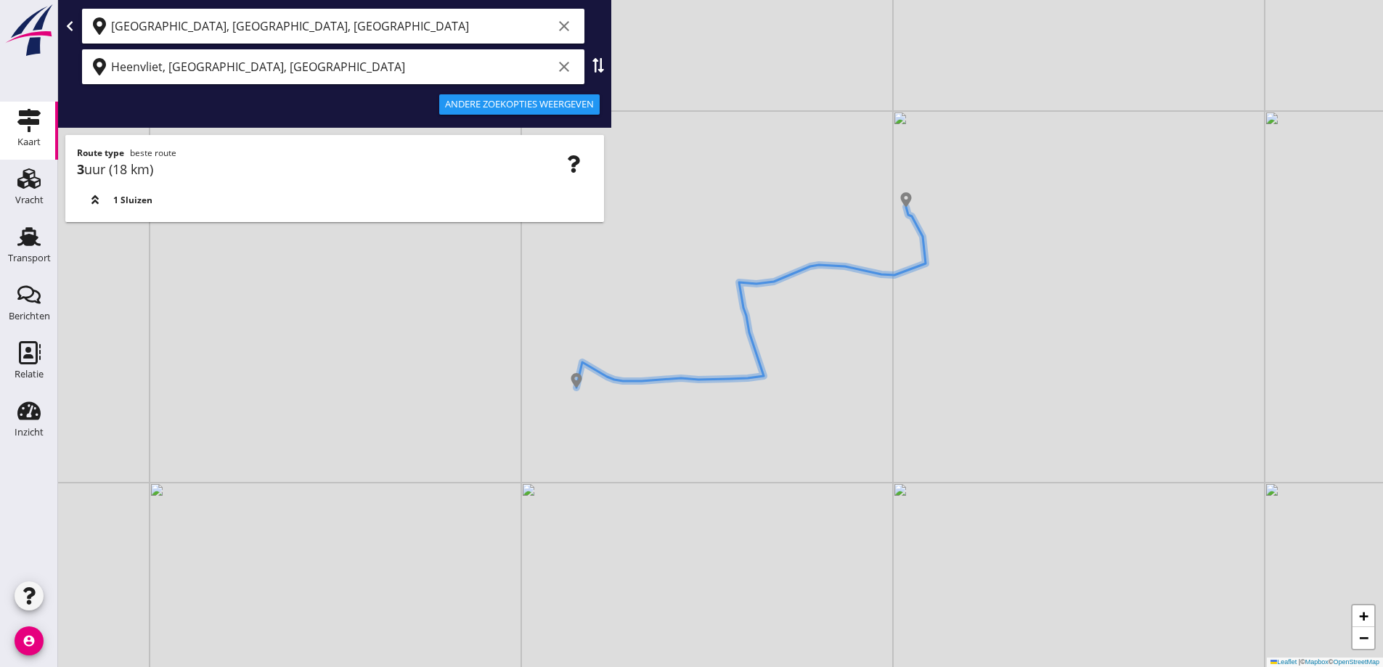
drag, startPoint x: 785, startPoint y: 365, endPoint x: 744, endPoint y: 338, distance: 49.0
click at [744, 338] on div "+ − Leaflet | © Mapbox © OpenStreetMap" at bounding box center [720, 333] width 1325 height 667
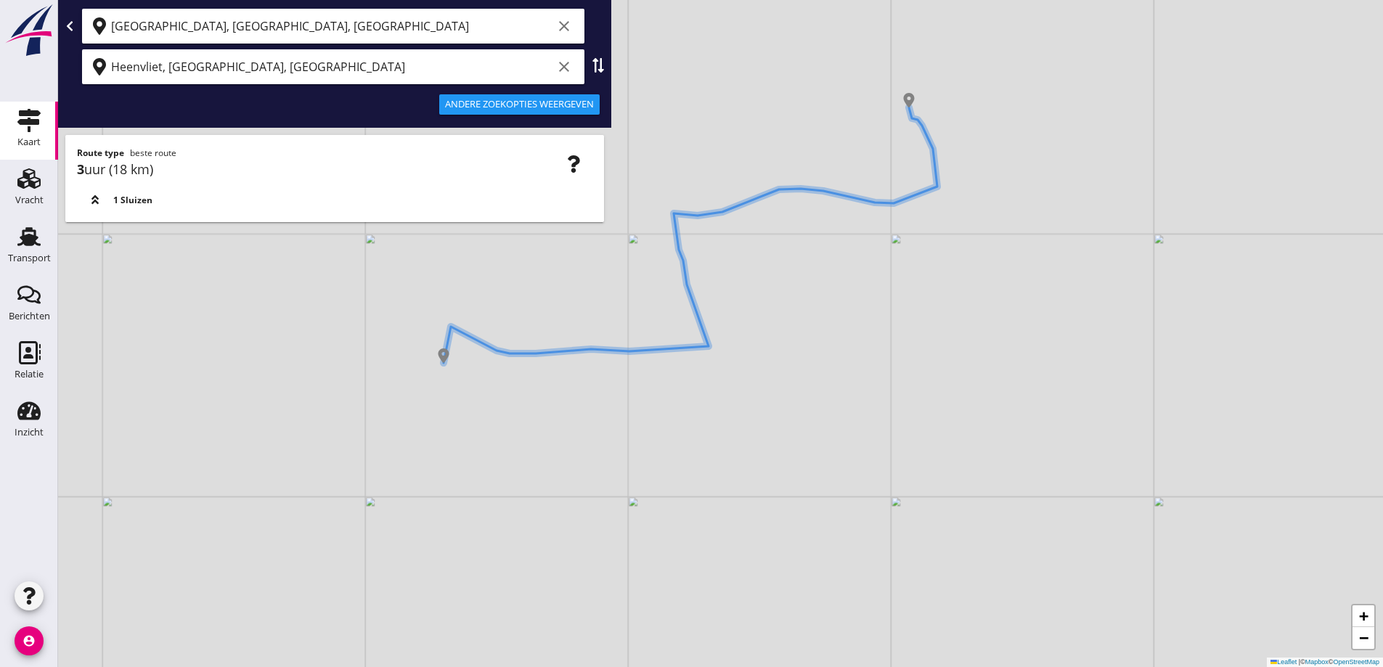
drag, startPoint x: 788, startPoint y: 361, endPoint x: 784, endPoint y: 344, distance: 17.8
click at [784, 349] on div "+ − Leaflet | © Mapbox © OpenStreetMap" at bounding box center [720, 333] width 1325 height 667
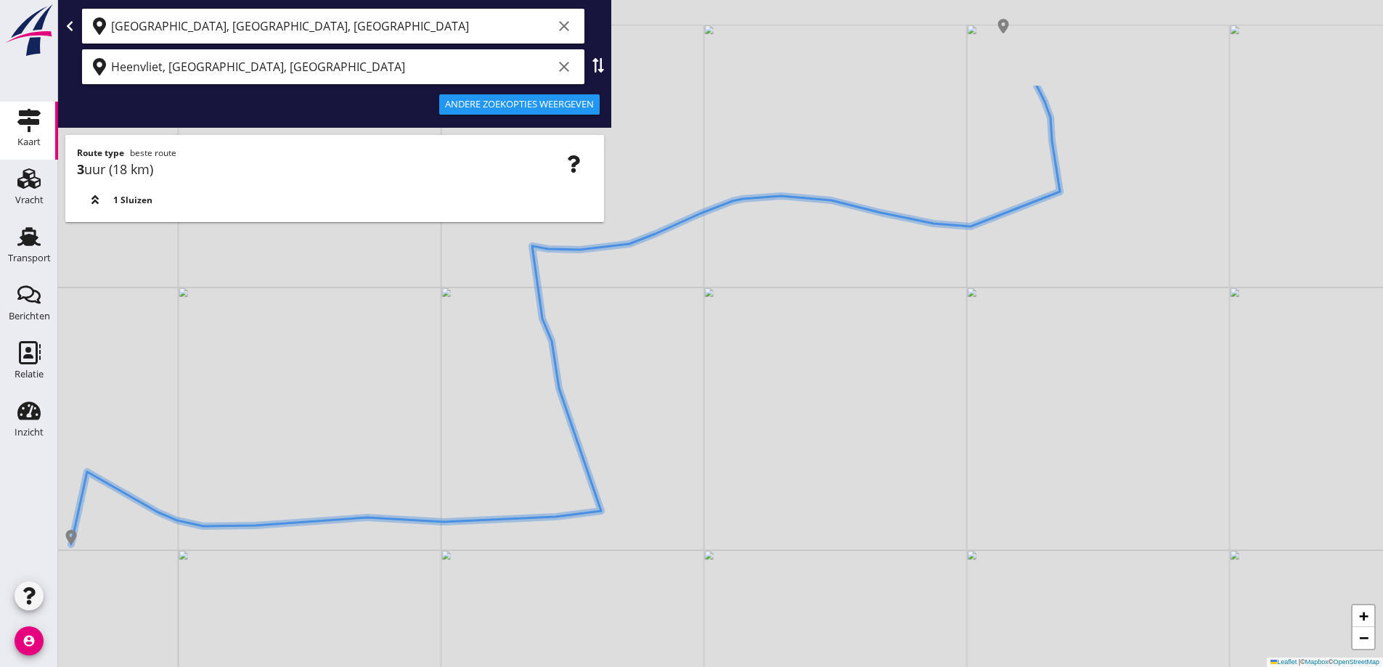
drag, startPoint x: 780, startPoint y: 222, endPoint x: 743, endPoint y: 365, distance: 147.1
click at [743, 365] on div "+ − Leaflet | © Mapbox © OpenStreetMap" at bounding box center [720, 333] width 1325 height 667
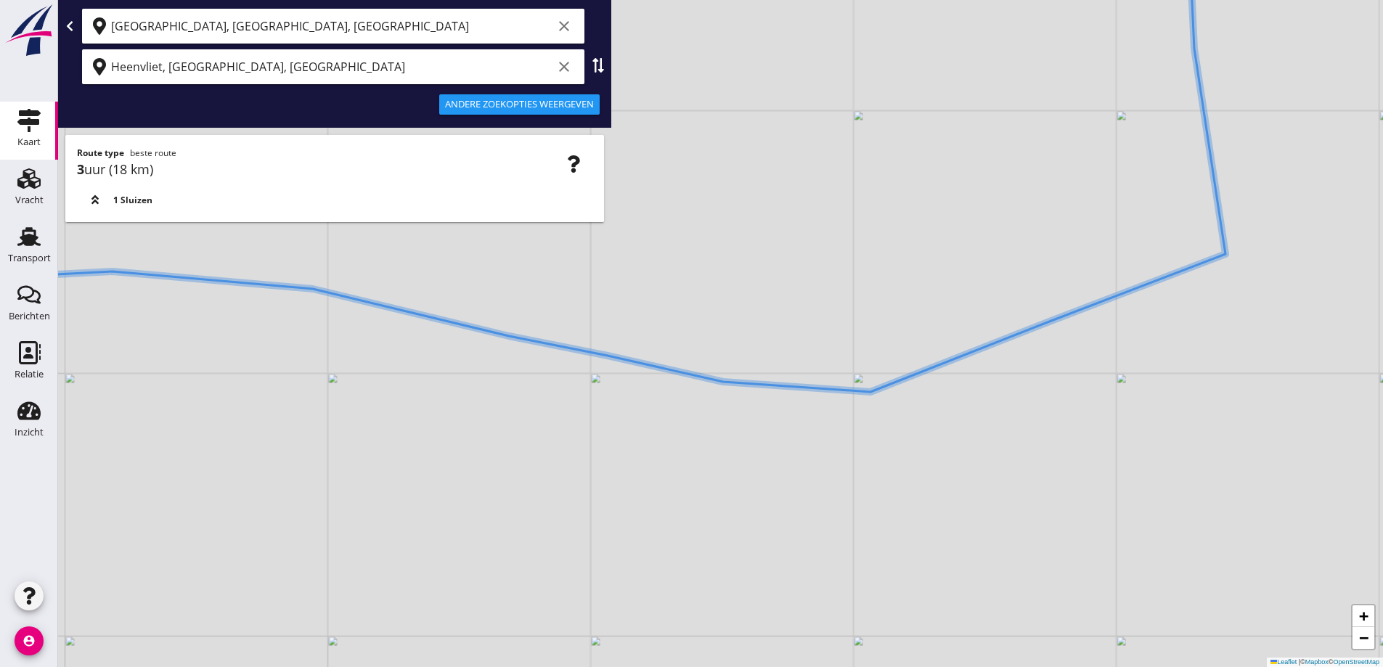
drag, startPoint x: 1077, startPoint y: 294, endPoint x: 1050, endPoint y: 278, distance: 31.3
click at [1070, 288] on div "+ − Leaflet | © Mapbox © OpenStreetMap" at bounding box center [720, 333] width 1325 height 667
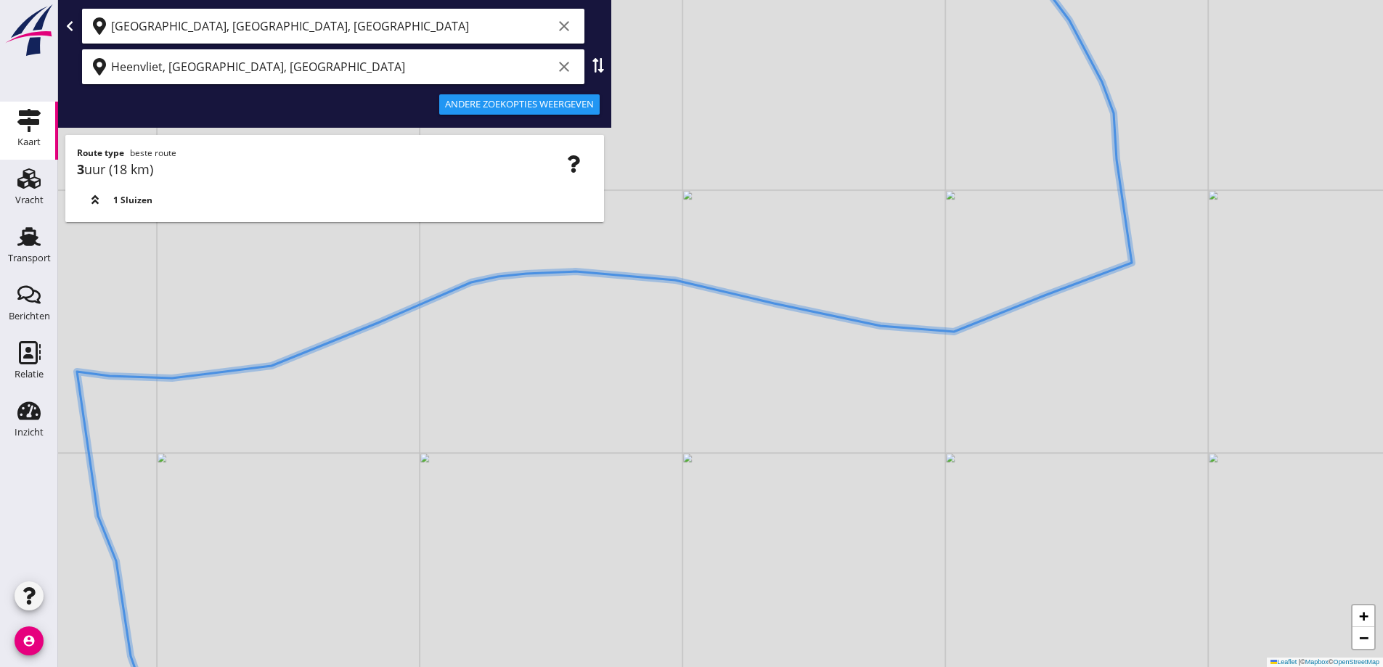
click at [561, 73] on icon "clear" at bounding box center [564, 66] width 17 height 17
click at [566, 21] on icon "clear" at bounding box center [564, 25] width 17 height 17
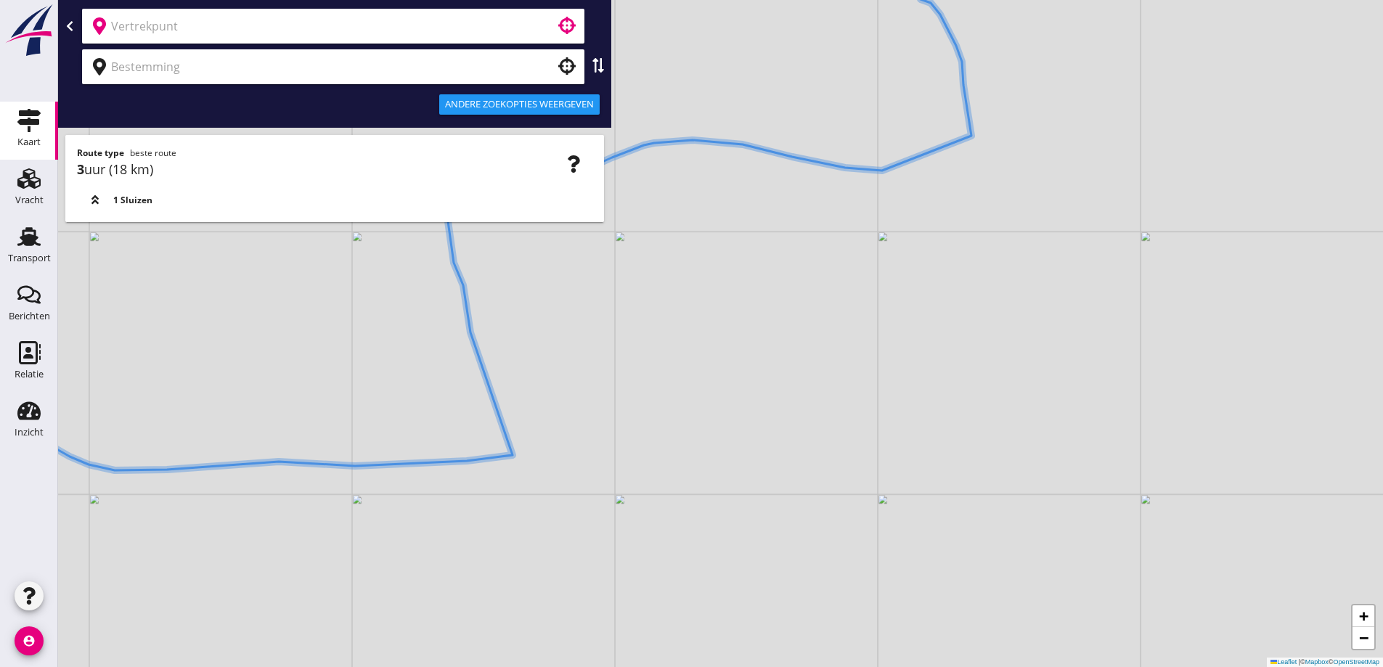
drag, startPoint x: 518, startPoint y: 353, endPoint x: 527, endPoint y: 331, distance: 23.7
click at [524, 334] on div "+ − Leaflet | © Mapbox © OpenStreetMap" at bounding box center [720, 333] width 1325 height 667
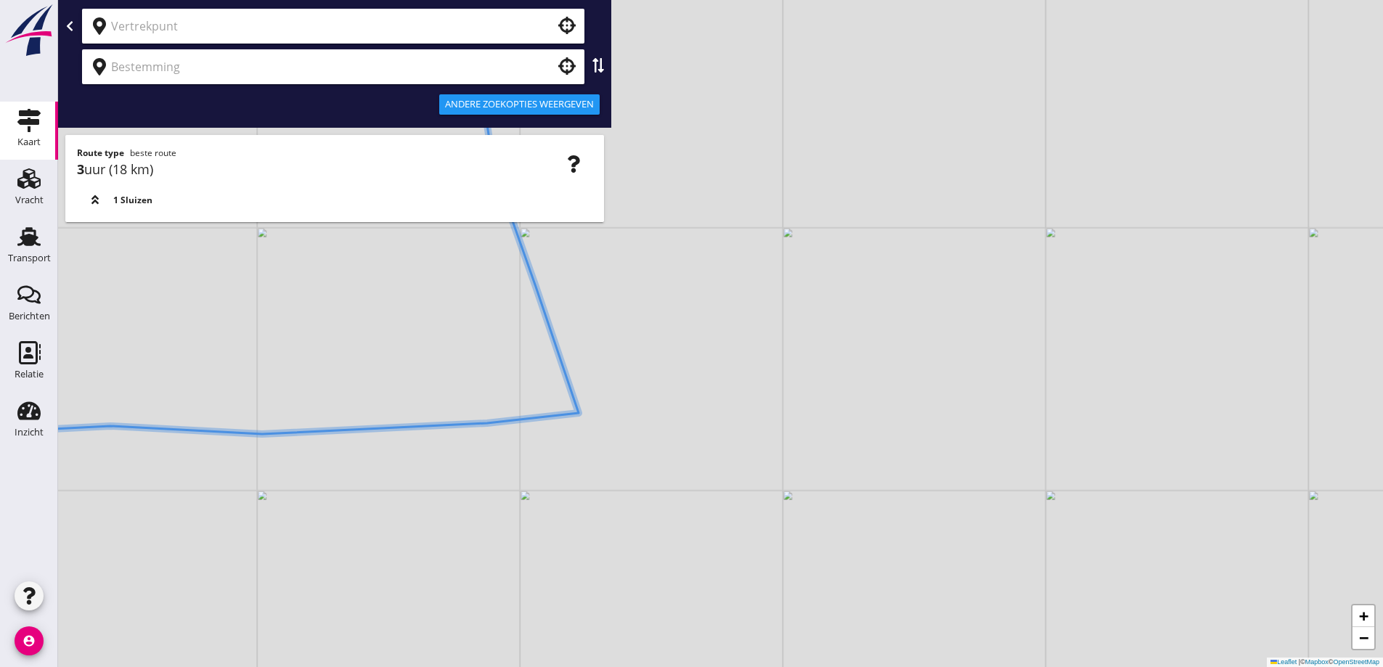
drag, startPoint x: 471, startPoint y: 407, endPoint x: 490, endPoint y: 386, distance: 28.8
click at [490, 385] on div "+ − Leaflet | © Mapbox © OpenStreetMap" at bounding box center [720, 333] width 1325 height 667
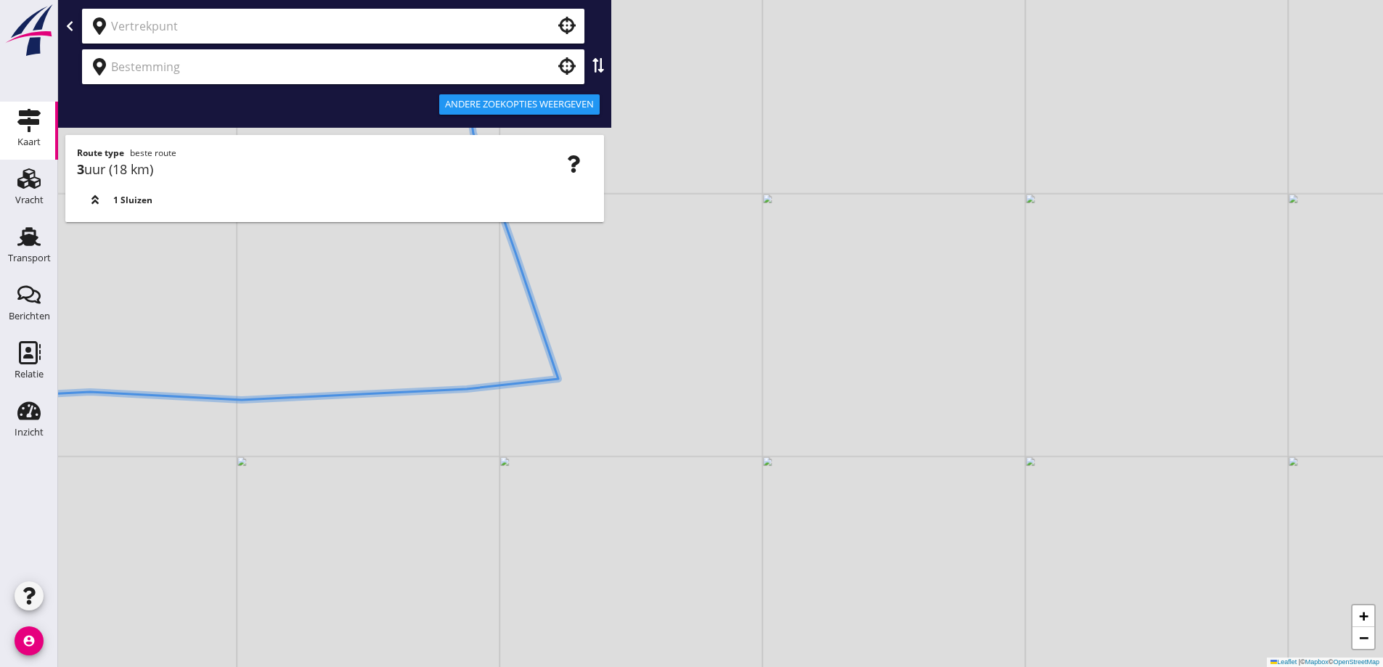
drag, startPoint x: 513, startPoint y: 439, endPoint x: 526, endPoint y: 383, distance: 56.7
click at [526, 383] on div "+ − Leaflet | © Mapbox © OpenStreetMap" at bounding box center [720, 333] width 1325 height 667
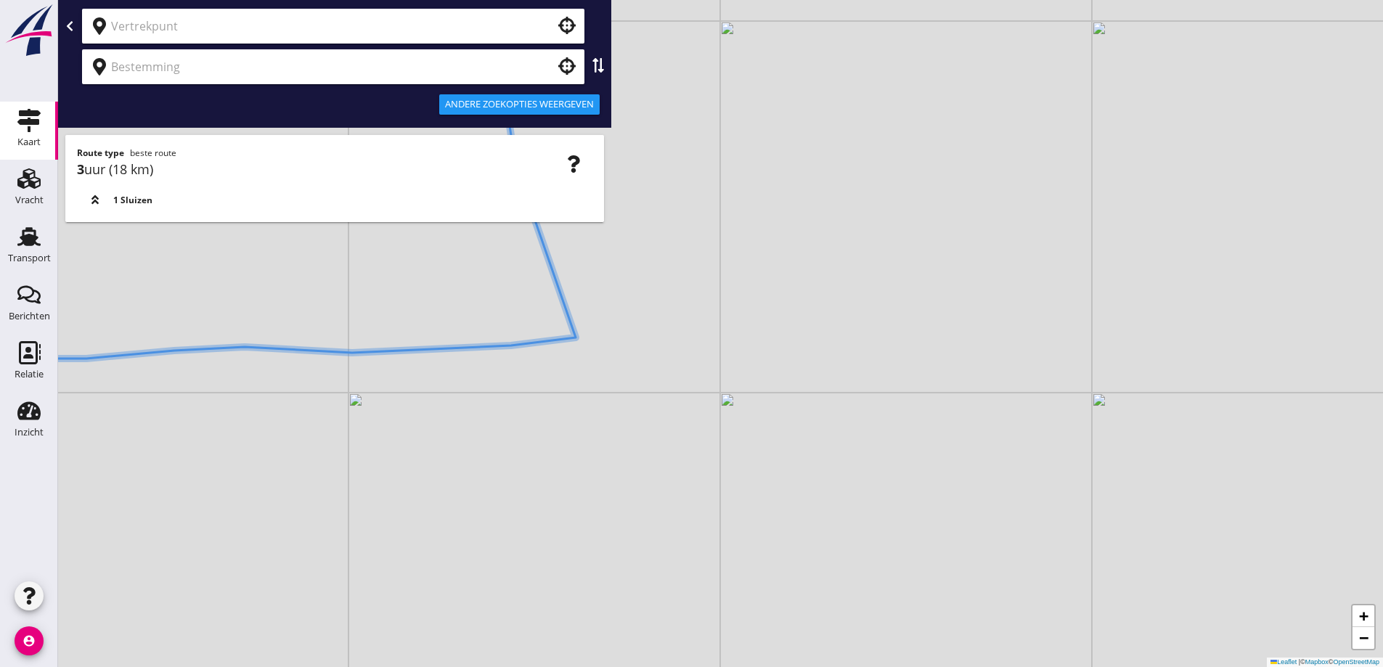
drag, startPoint x: 566, startPoint y: 391, endPoint x: 617, endPoint y: 351, distance: 64.1
click at [617, 351] on div "+ − Leaflet | © Mapbox © OpenStreetMap" at bounding box center [720, 333] width 1325 height 667
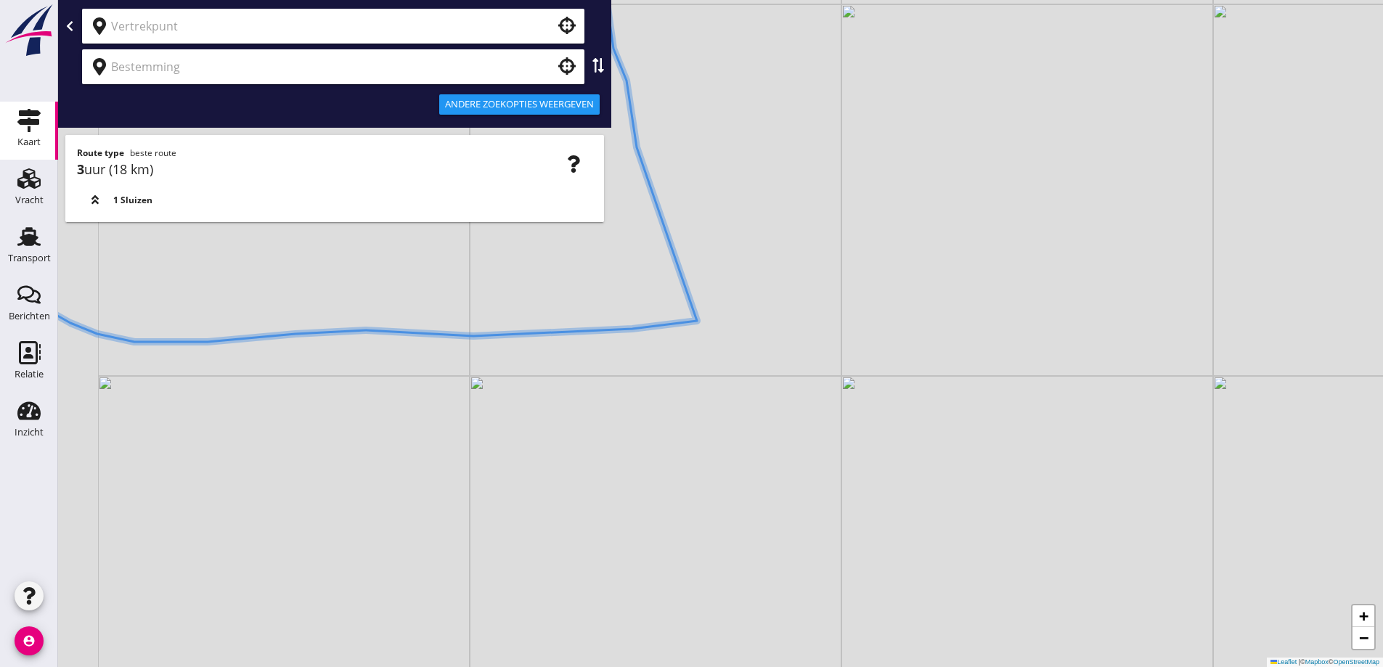
drag, startPoint x: 611, startPoint y: 356, endPoint x: 705, endPoint y: 370, distance: 94.7
click at [696, 377] on div "+ − Leaflet | © Mapbox © OpenStreetMap" at bounding box center [720, 333] width 1325 height 667
